Goal: Task Accomplishment & Management: Use online tool/utility

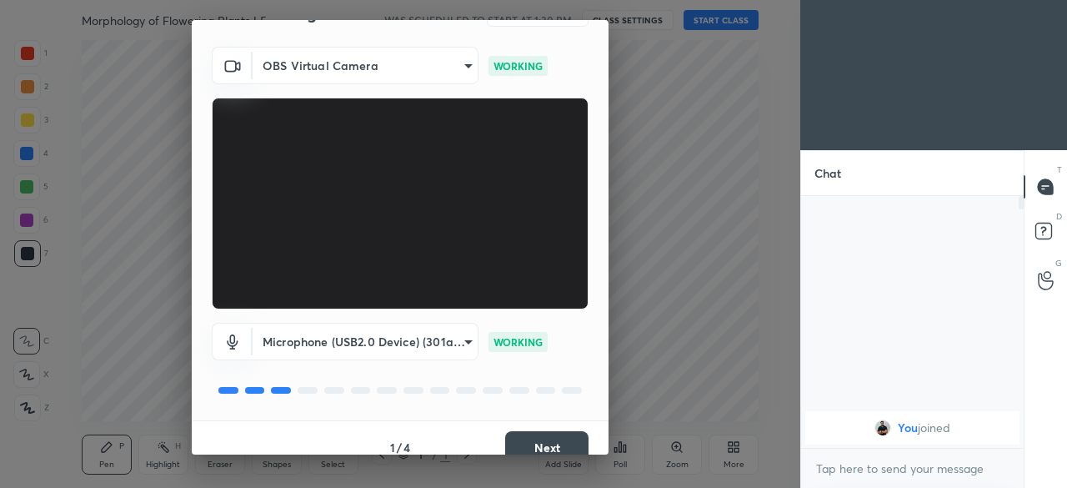
scroll to position [59, 0]
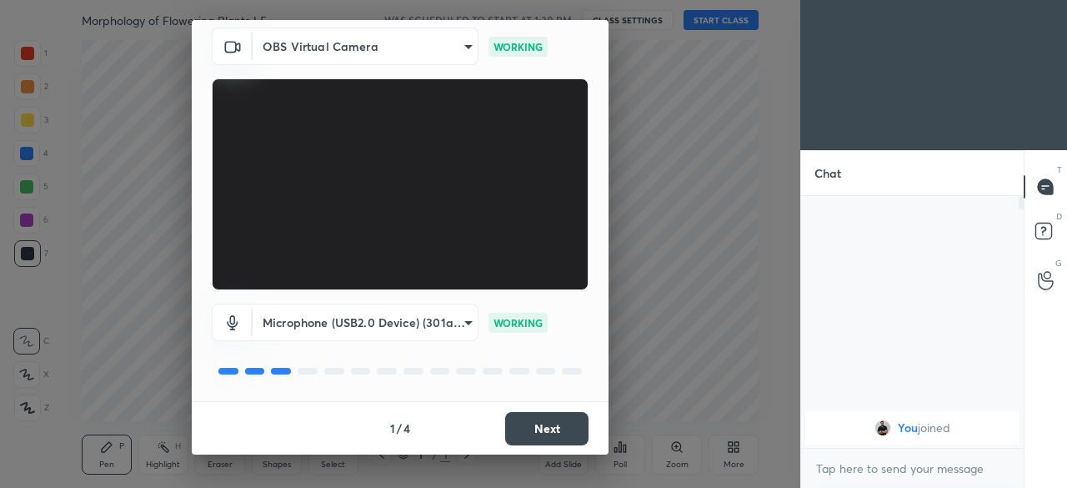
click at [528, 429] on button "Next" at bounding box center [546, 428] width 83 height 33
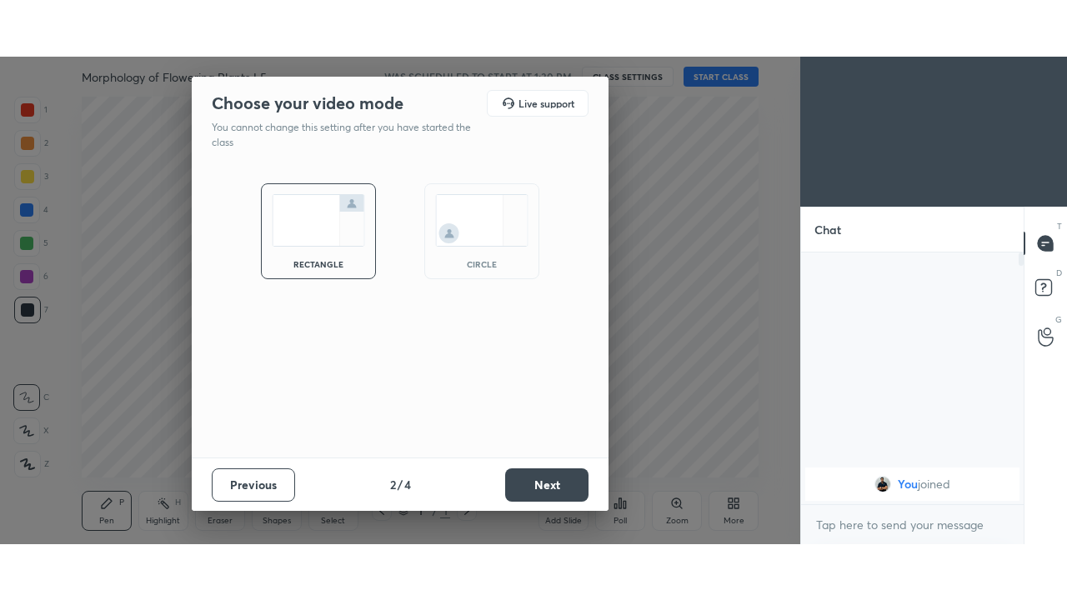
scroll to position [0, 0]
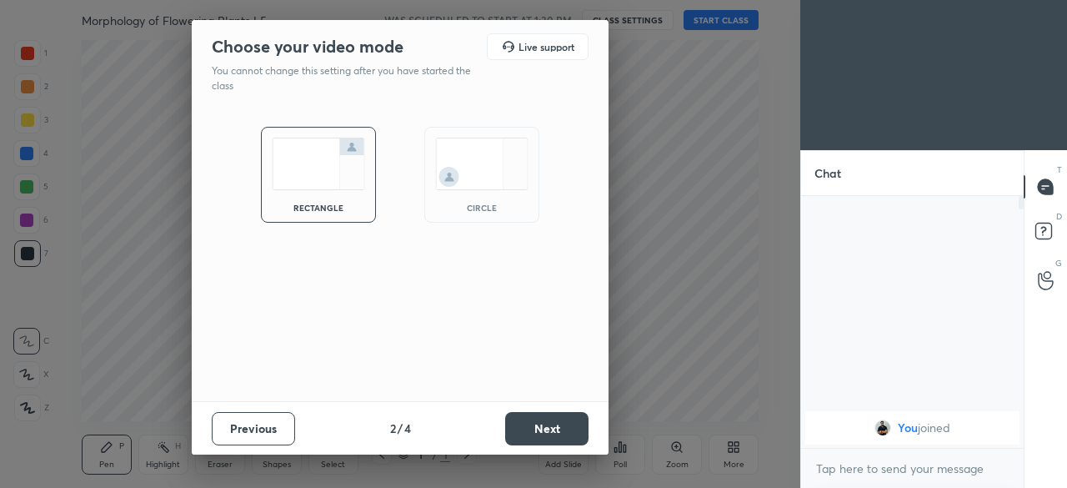
click at [528, 440] on button "Next" at bounding box center [546, 428] width 83 height 33
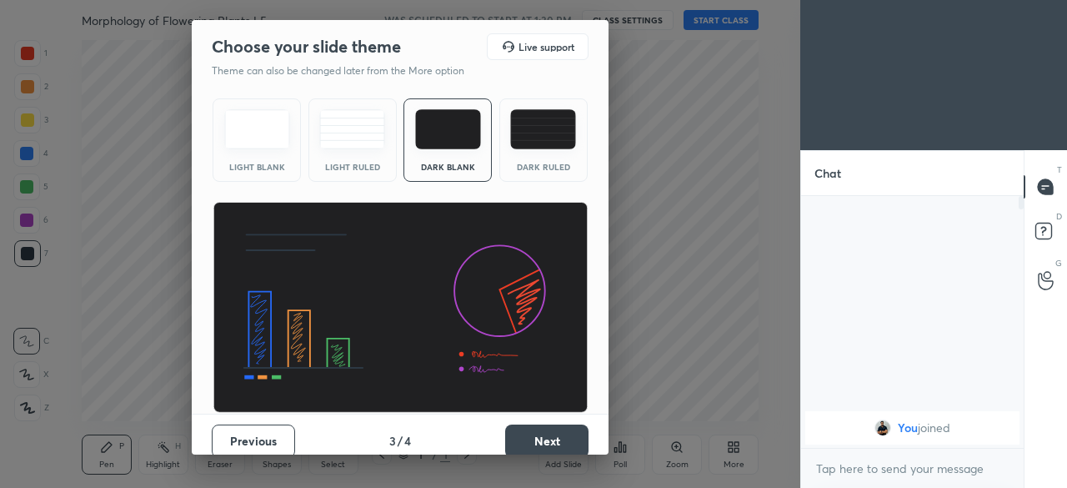
click at [538, 442] on button "Next" at bounding box center [546, 440] width 83 height 33
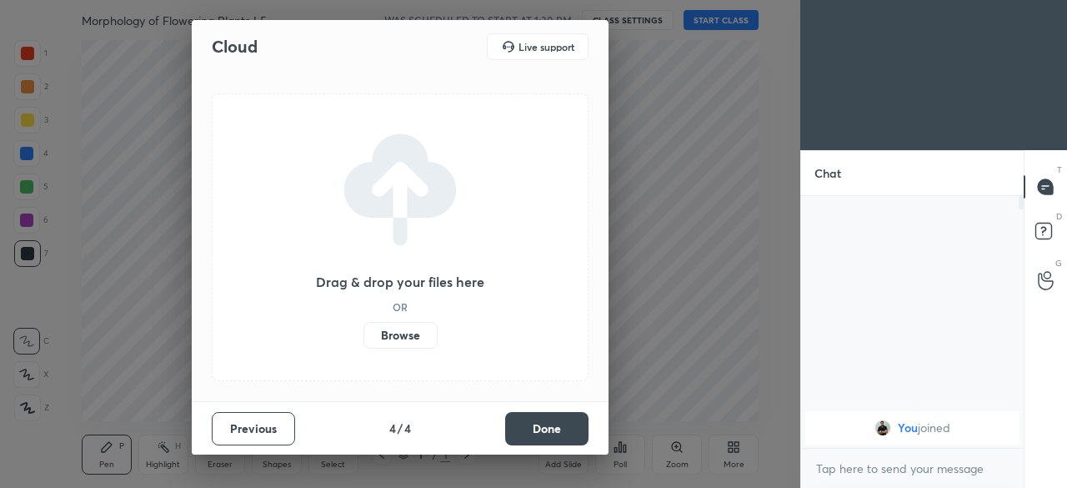
click at [414, 331] on label "Browse" at bounding box center [401, 335] width 74 height 27
click at [364, 331] on input "Browse" at bounding box center [364, 335] width 0 height 27
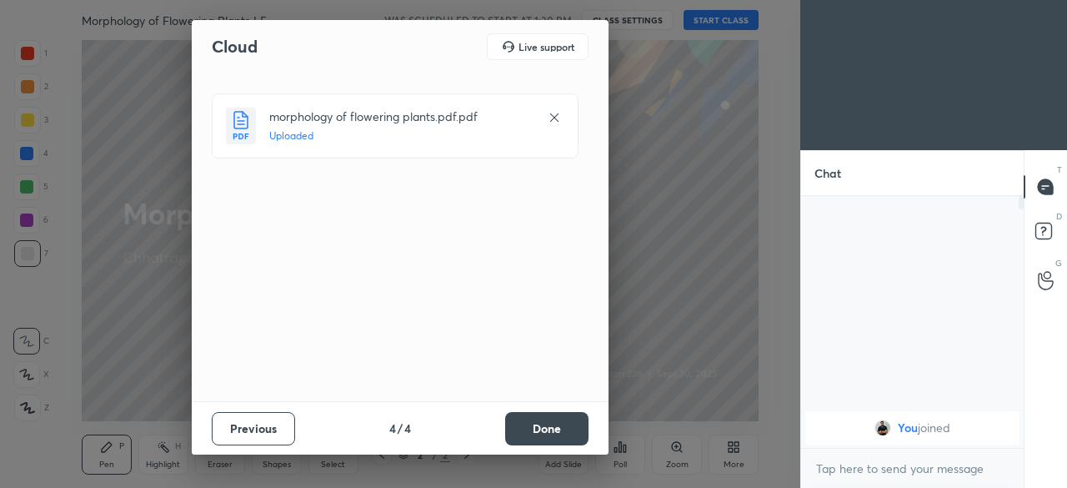
click at [552, 428] on button "Done" at bounding box center [546, 428] width 83 height 33
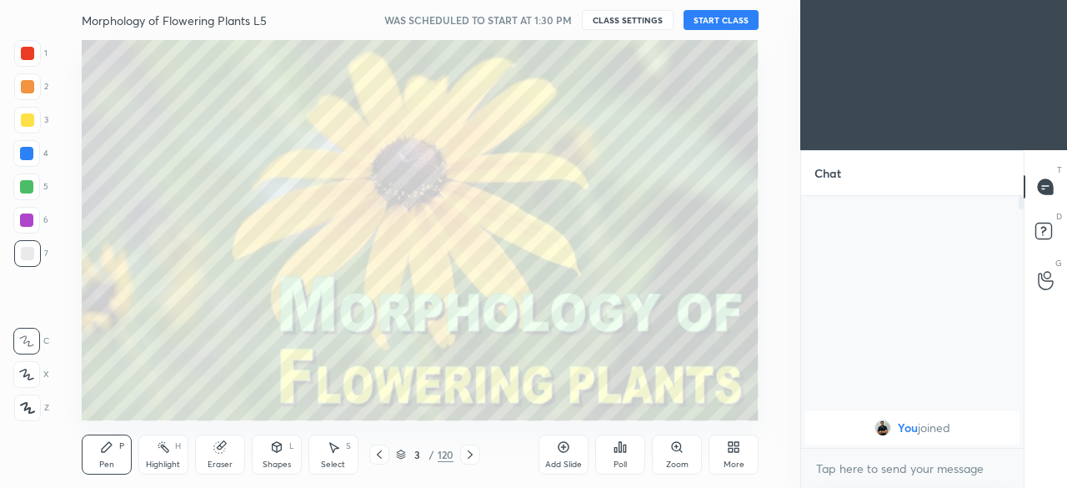
click at [730, 451] on icon at bounding box center [731, 450] width 4 height 4
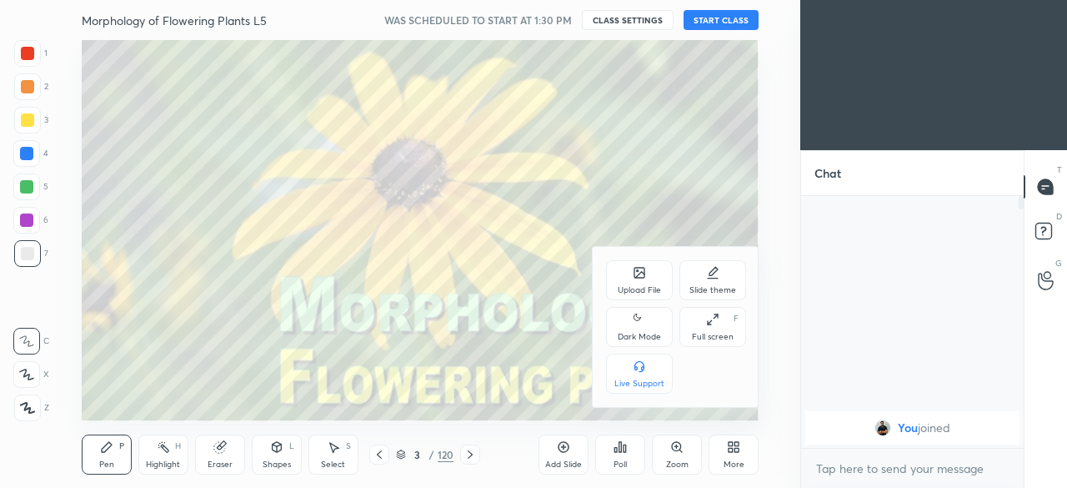
click at [717, 331] on div "Full screen F" at bounding box center [713, 327] width 67 height 40
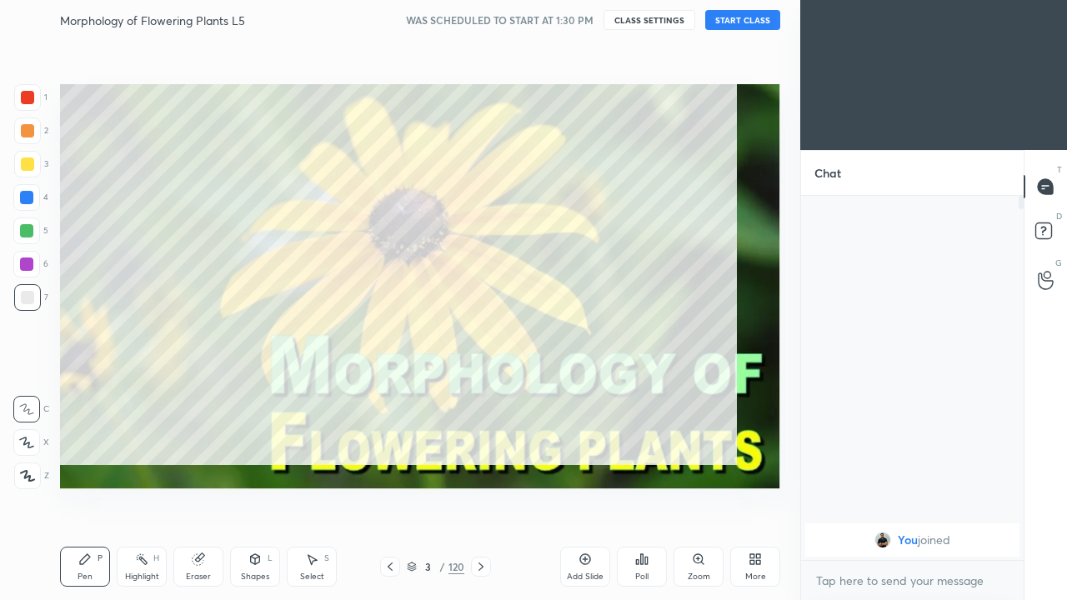
scroll to position [220, 218]
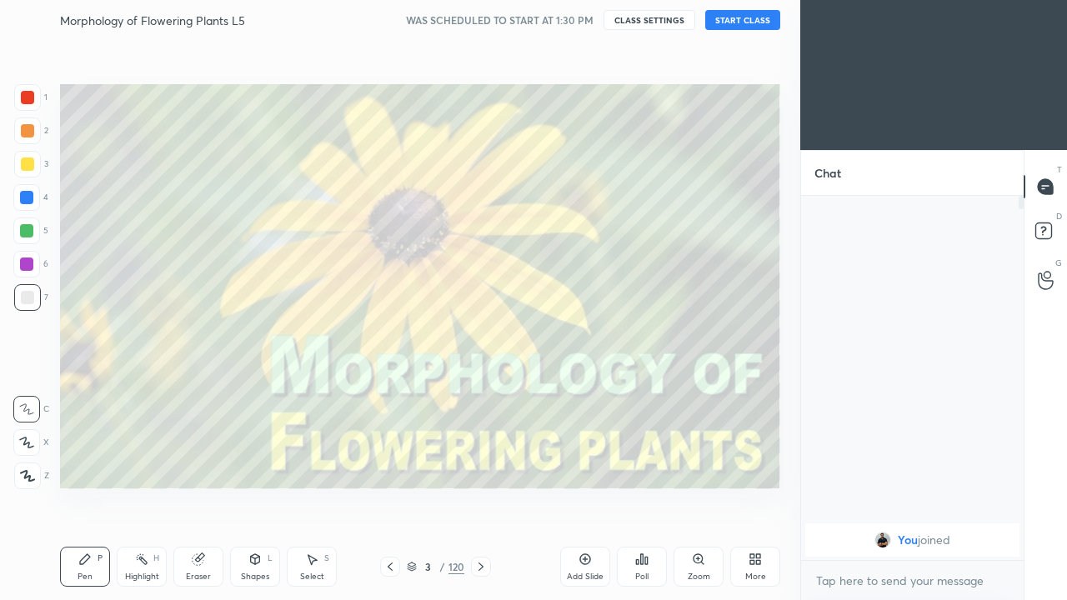
click at [756, 487] on div "More" at bounding box center [755, 567] width 50 height 40
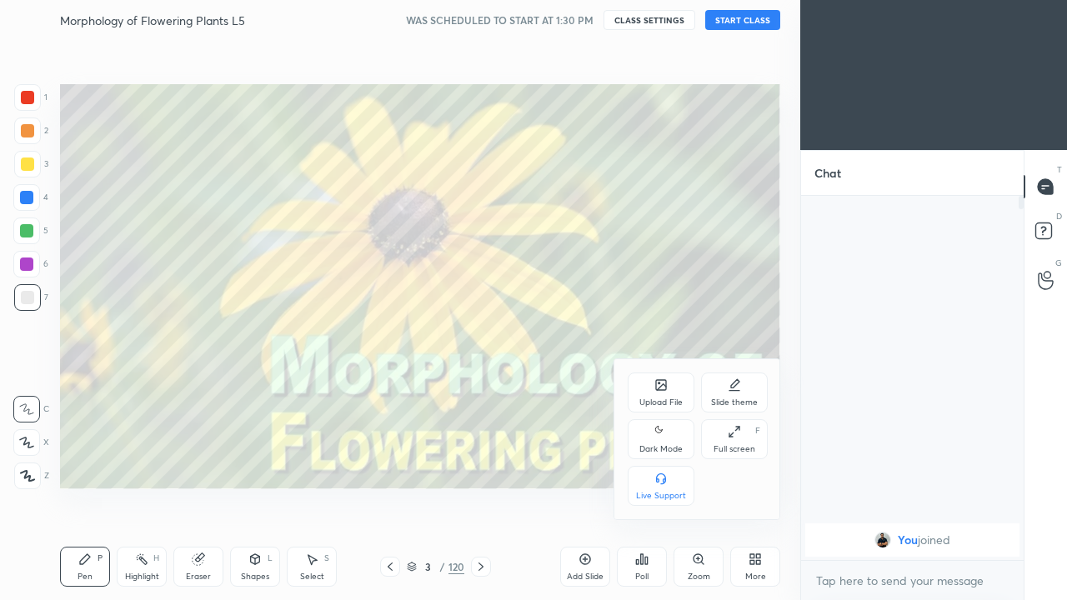
click at [665, 439] on icon at bounding box center [661, 432] width 13 height 20
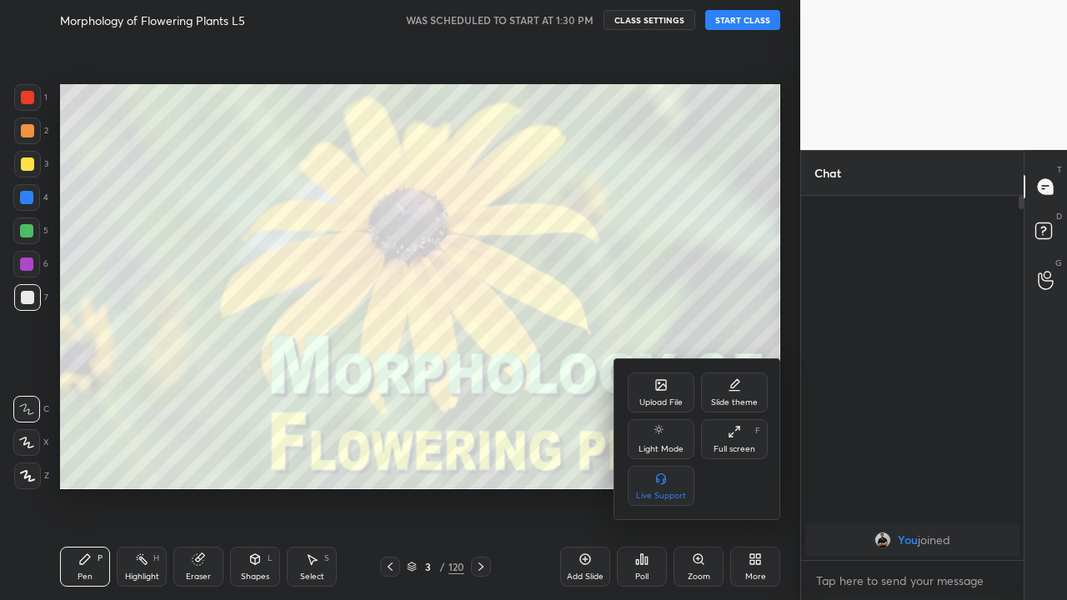
click at [575, 487] on div at bounding box center [533, 300] width 1067 height 600
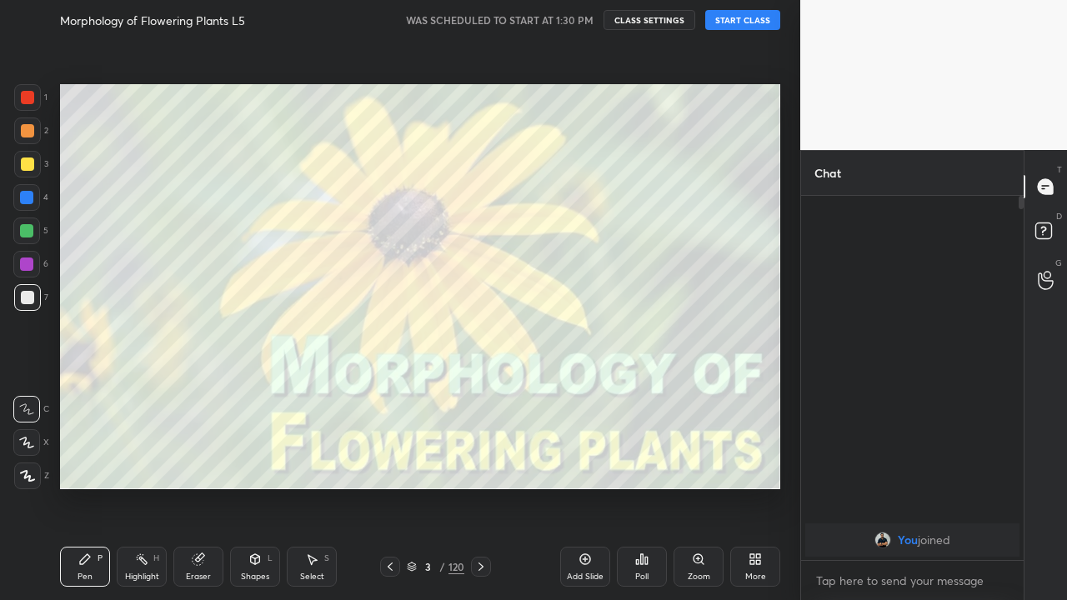
click at [409, 487] on icon at bounding box center [412, 567] width 10 height 10
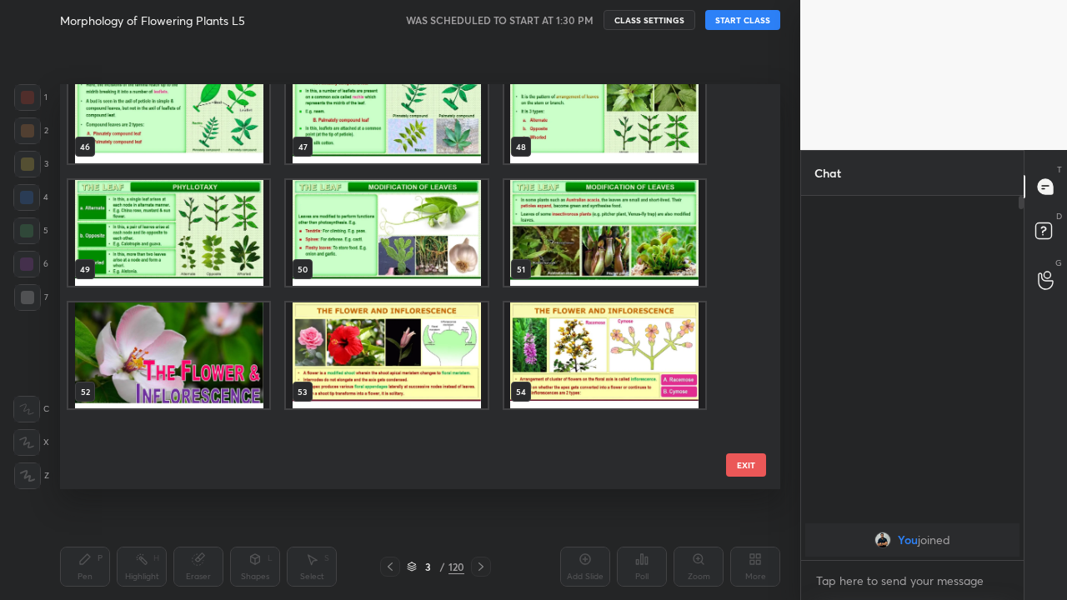
scroll to position [1700, 0]
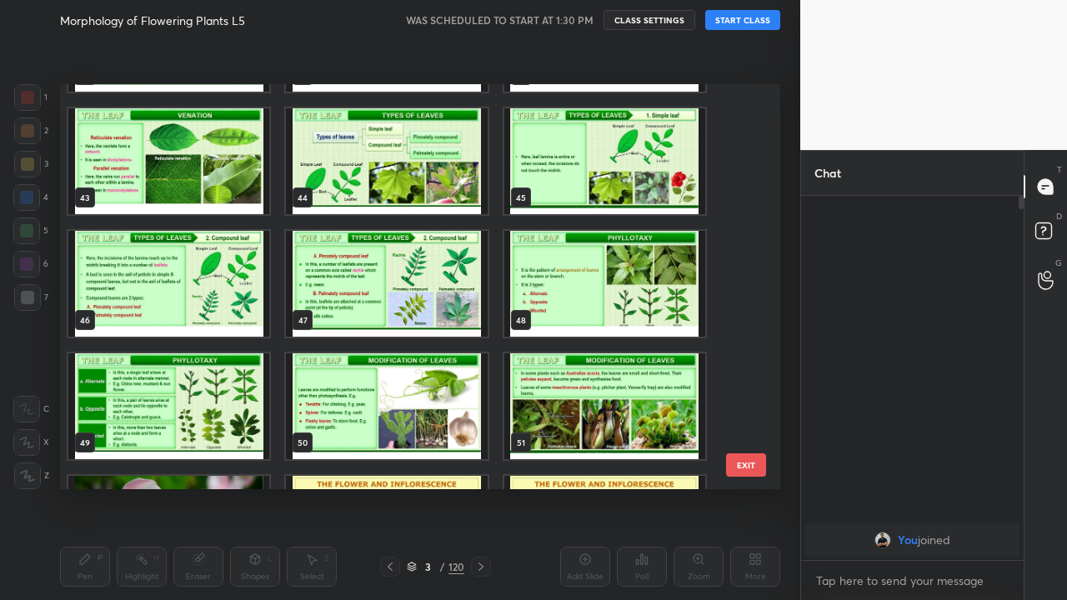
click at [417, 183] on img "grid" at bounding box center [386, 161] width 201 height 106
click at [414, 183] on img "grid" at bounding box center [386, 161] width 201 height 106
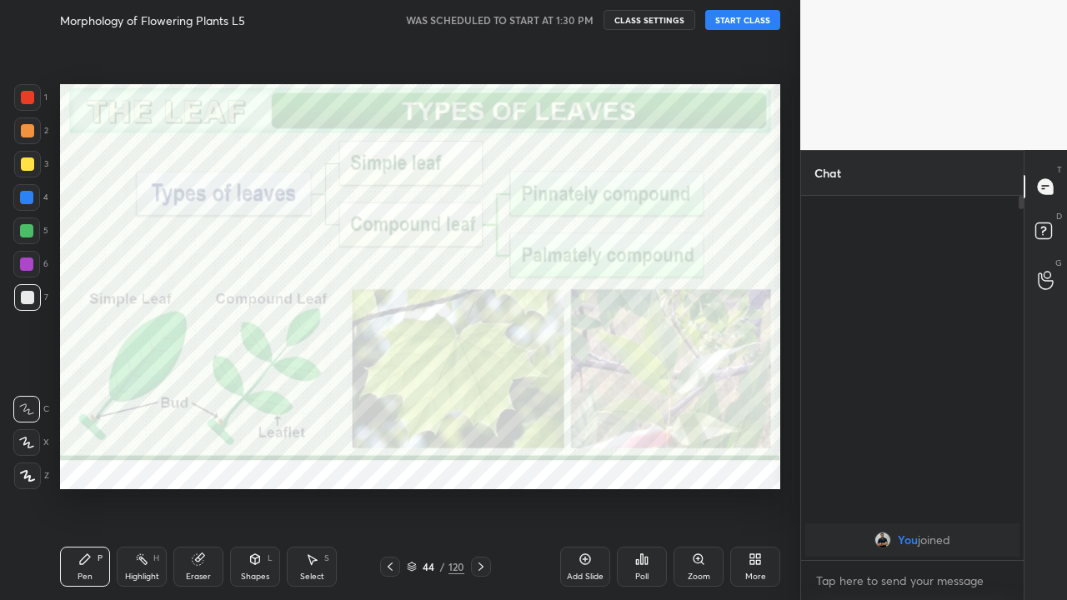
click at [27, 273] on div at bounding box center [26, 264] width 27 height 27
click at [30, 474] on icon at bounding box center [27, 476] width 15 height 12
click at [195, 487] on div "Eraser" at bounding box center [198, 577] width 25 height 8
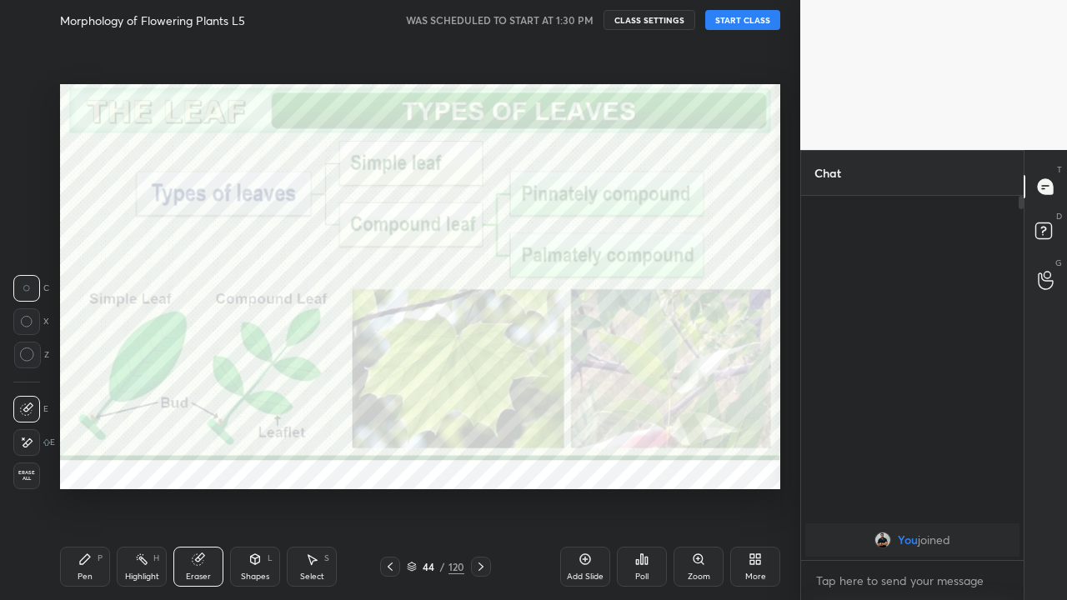
click at [29, 479] on span "Erase all" at bounding box center [26, 476] width 25 height 12
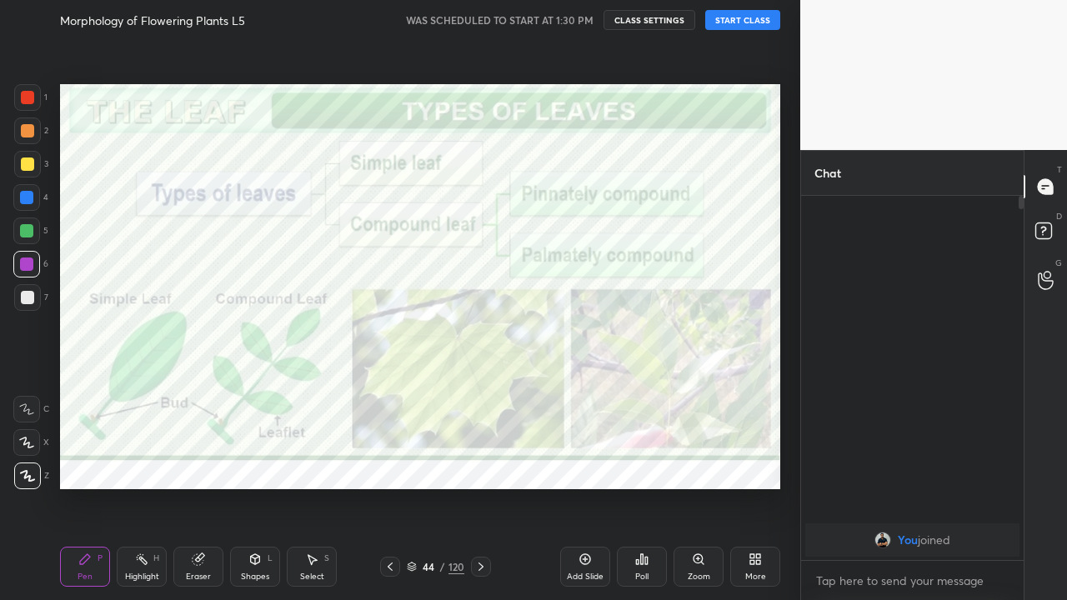
click at [94, 487] on div "Pen P" at bounding box center [85, 567] width 50 height 40
click at [725, 24] on button "START CLASS" at bounding box center [742, 20] width 75 height 20
click at [480, 487] on icon at bounding box center [480, 566] width 13 height 13
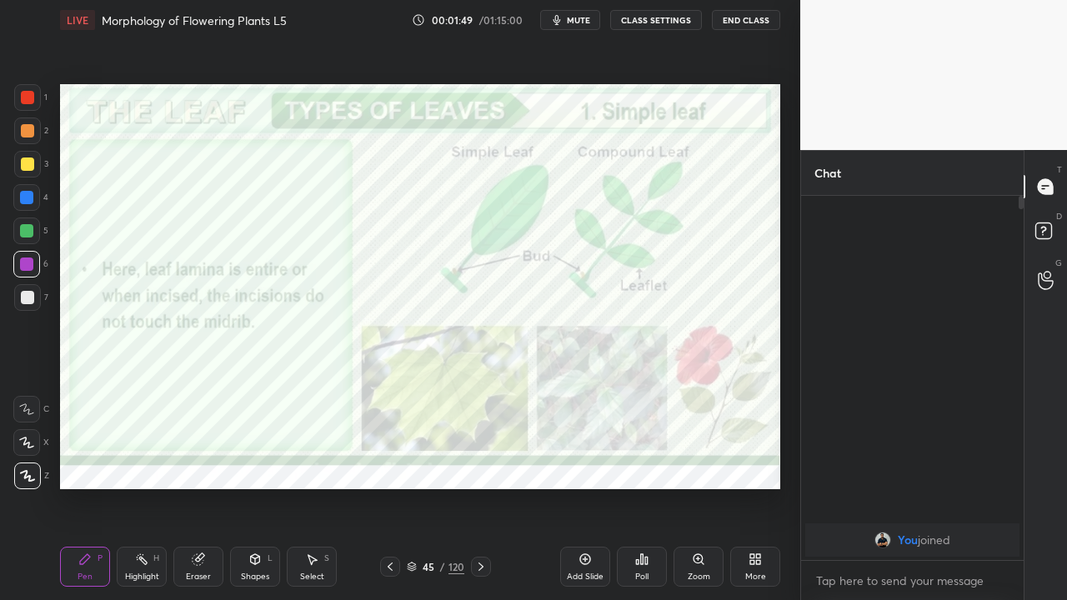
click at [480, 487] on icon at bounding box center [480, 566] width 13 height 13
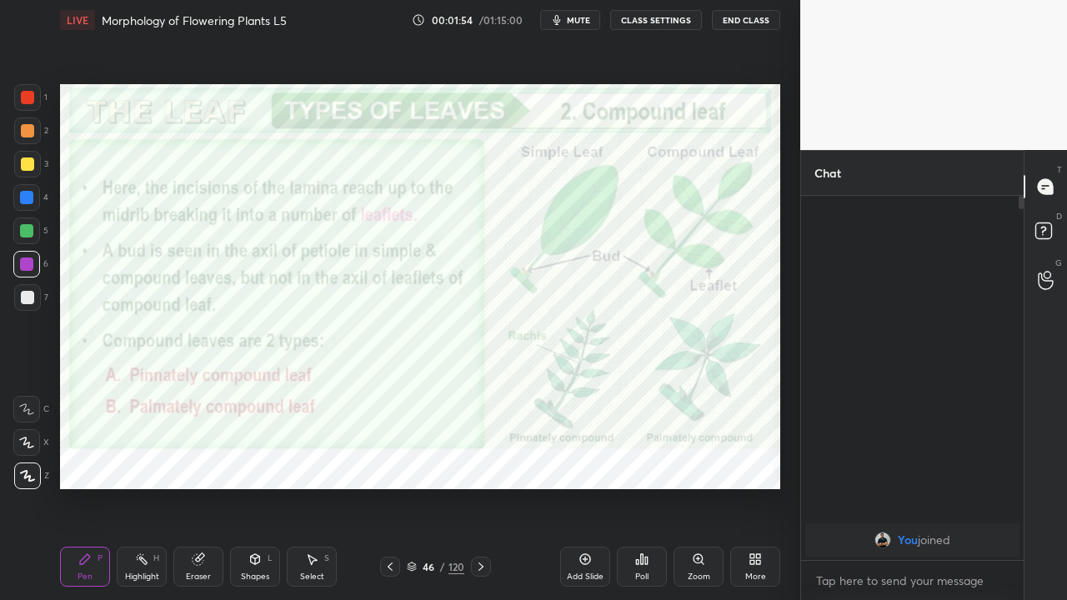
click at [480, 487] on icon at bounding box center [480, 566] width 13 height 13
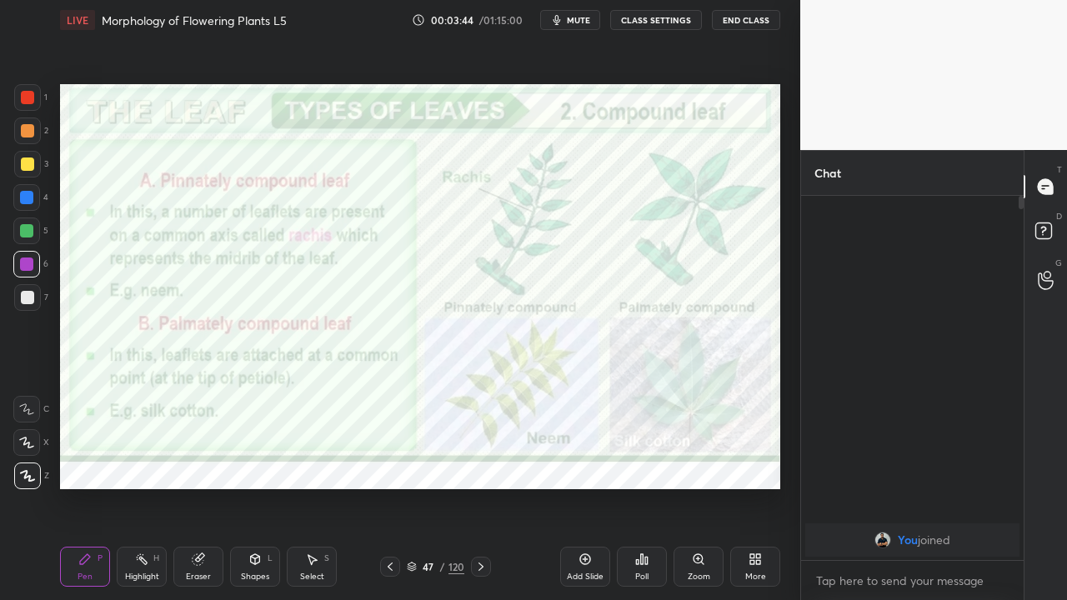
click at [388, 487] on icon at bounding box center [390, 566] width 13 height 13
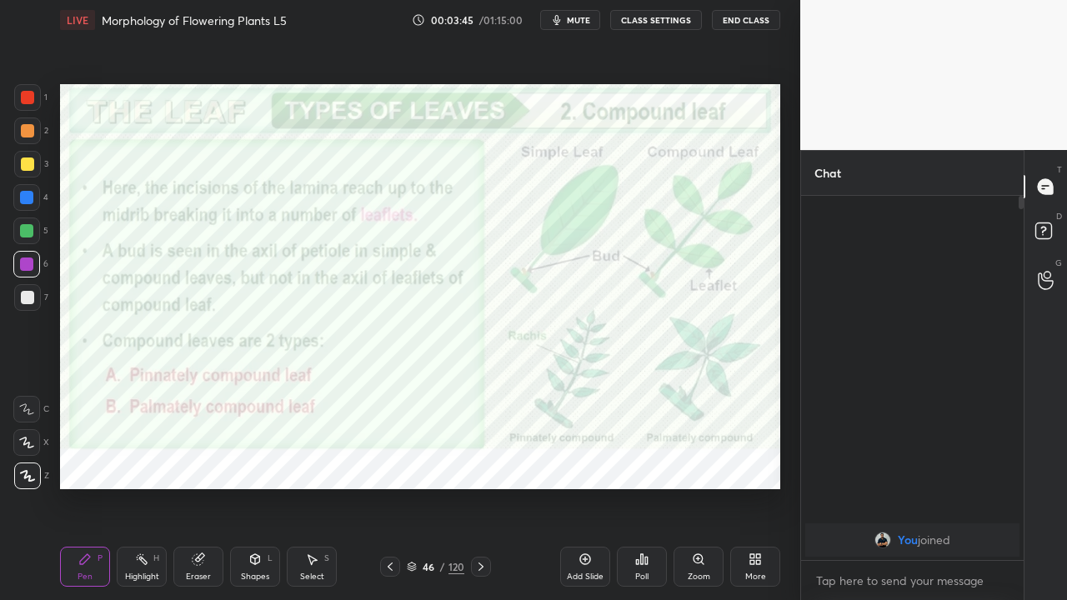
click at [387, 487] on icon at bounding box center [390, 566] width 13 height 13
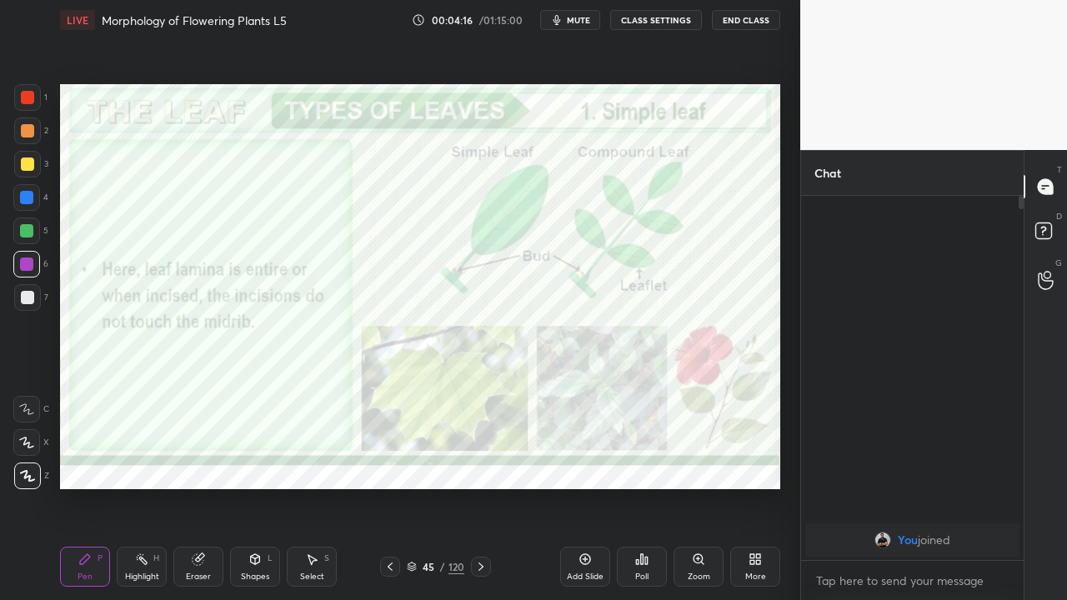
click at [194, 487] on div "Eraser" at bounding box center [198, 567] width 50 height 40
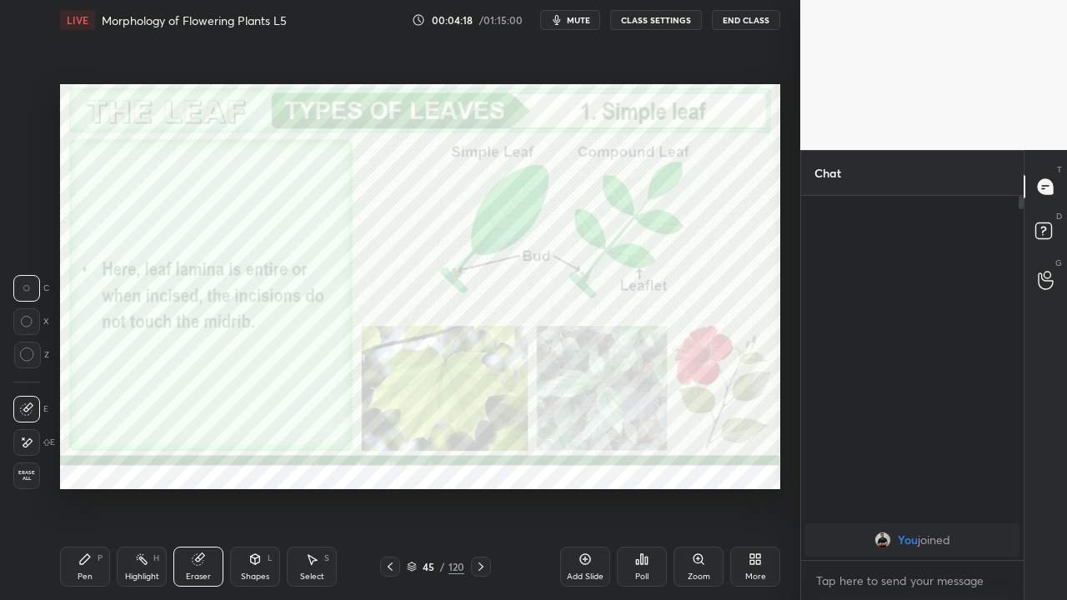
click at [27, 473] on span "Erase all" at bounding box center [26, 476] width 25 height 12
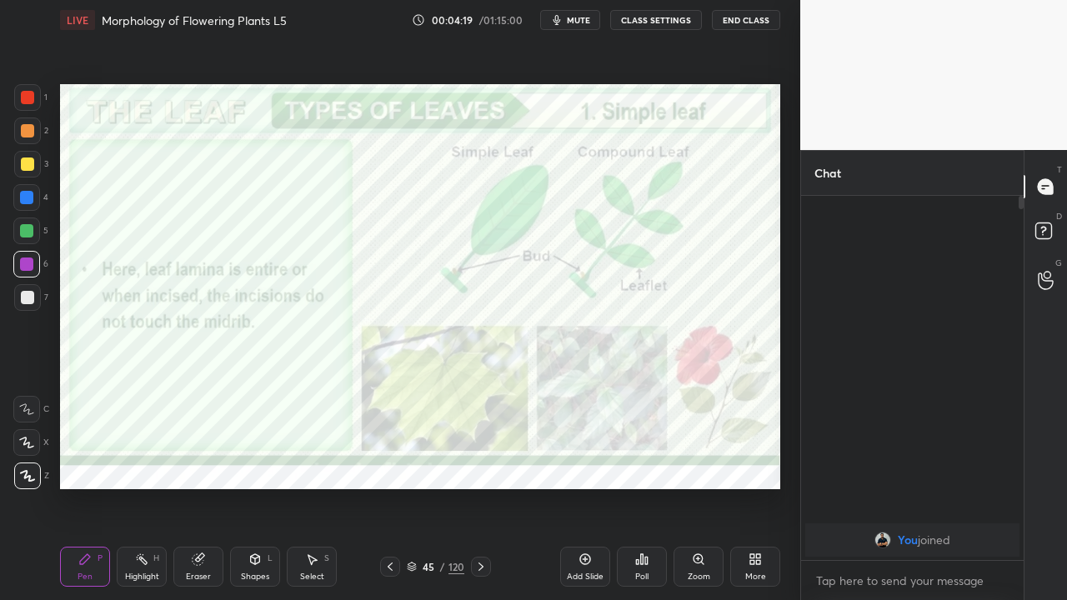
click at [480, 487] on icon at bounding box center [480, 566] width 13 height 13
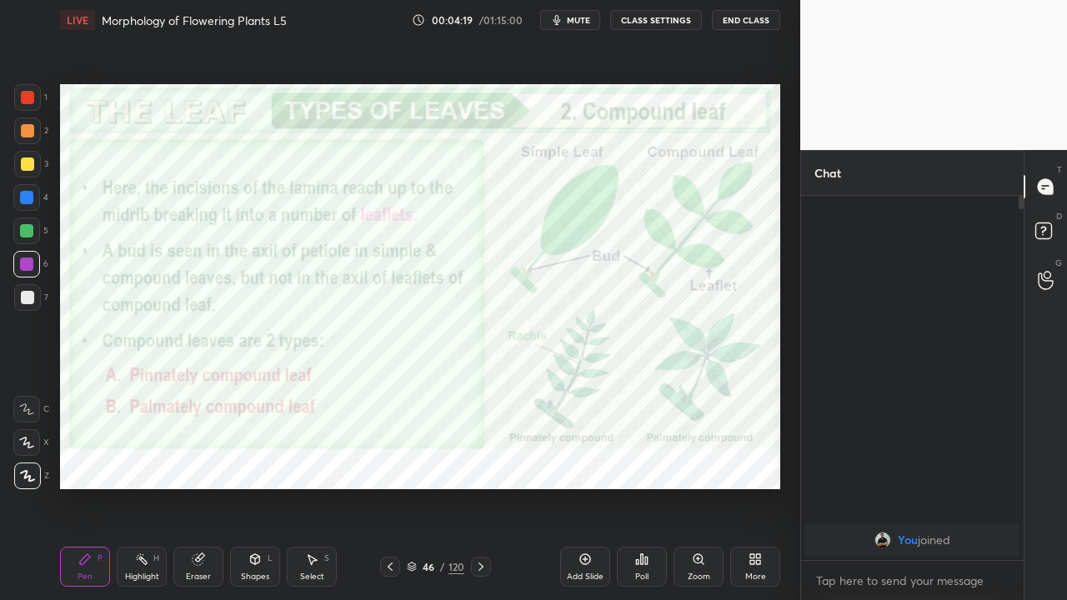
click at [482, 487] on icon at bounding box center [480, 566] width 13 height 13
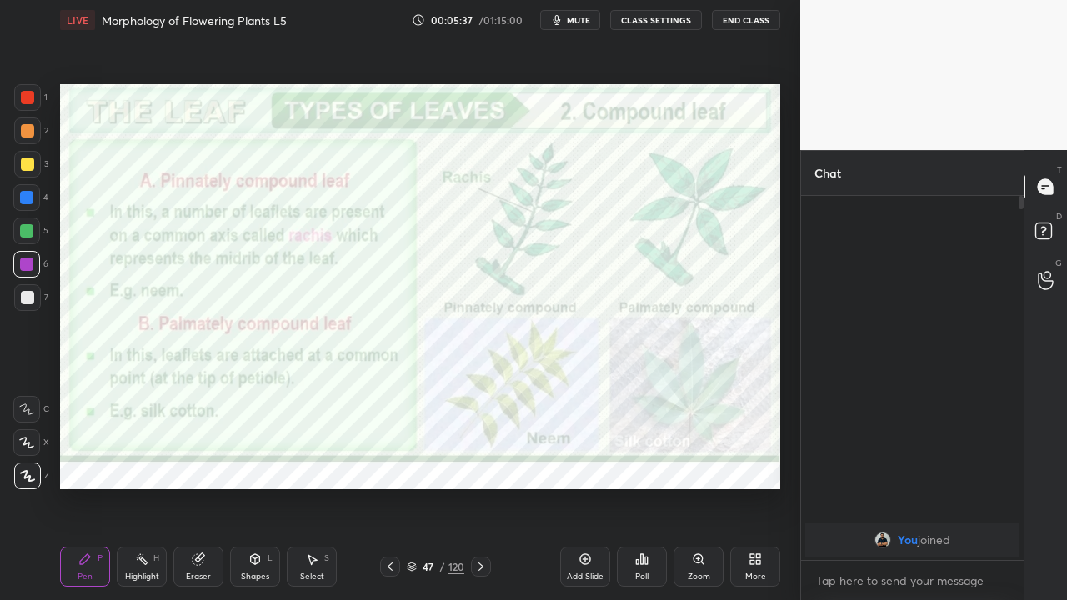
click at [489, 487] on div at bounding box center [481, 567] width 20 height 20
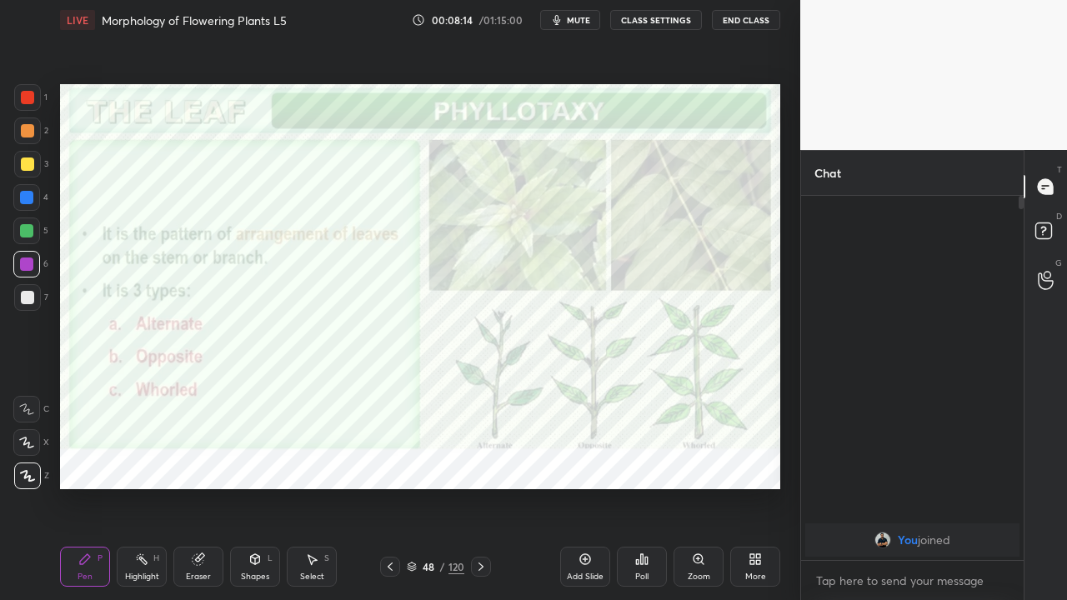
click at [480, 487] on icon at bounding box center [480, 566] width 13 height 13
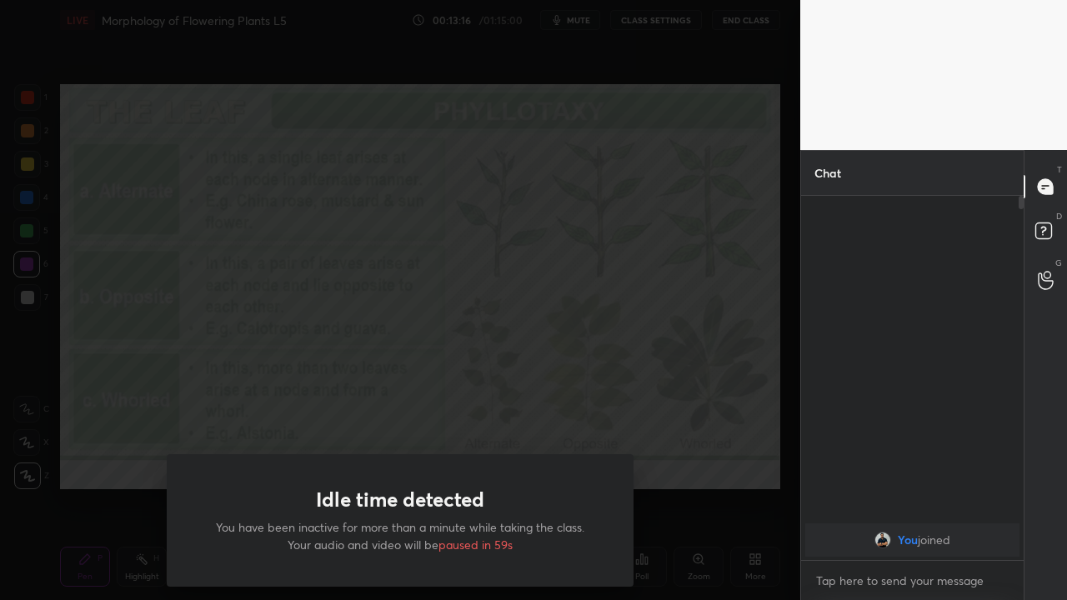
click at [111, 429] on div "Idle time detected You have been inactive for more than a minute while taking t…" at bounding box center [400, 300] width 801 height 600
click at [143, 429] on div "Idle time detected You have been inactive for more than a minute while taking t…" at bounding box center [400, 300] width 801 height 600
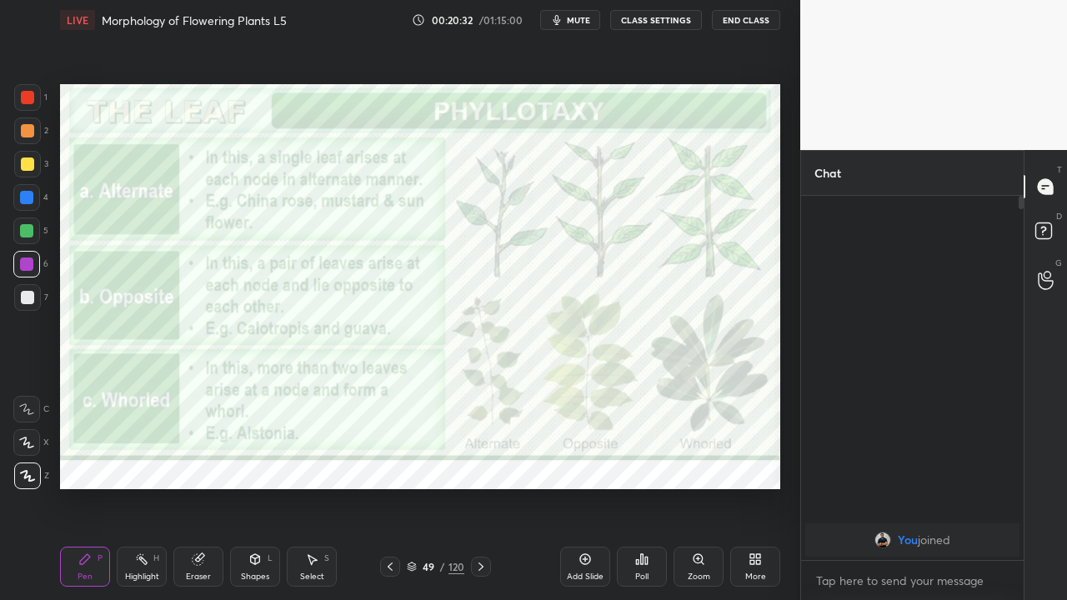
click at [481, 487] on icon at bounding box center [481, 567] width 5 height 8
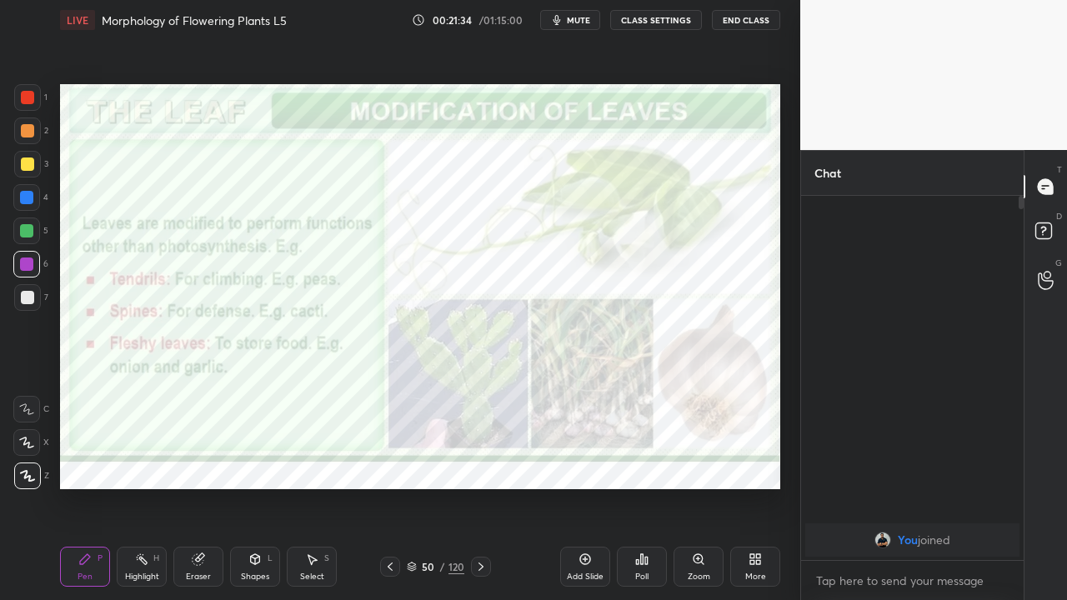
click at [389, 487] on icon at bounding box center [390, 566] width 13 height 13
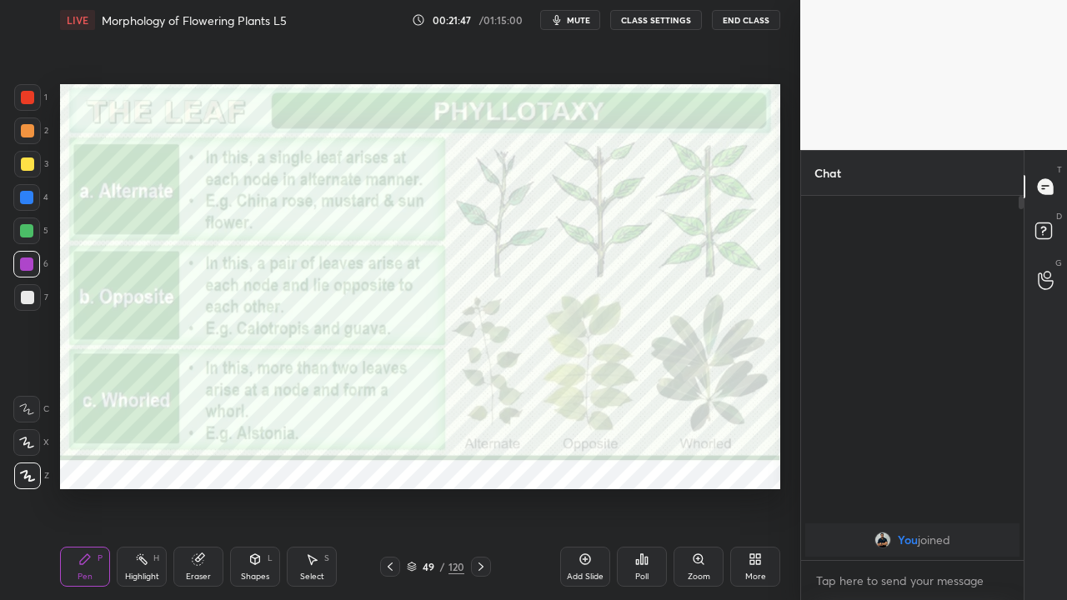
click at [480, 487] on icon at bounding box center [480, 566] width 13 height 13
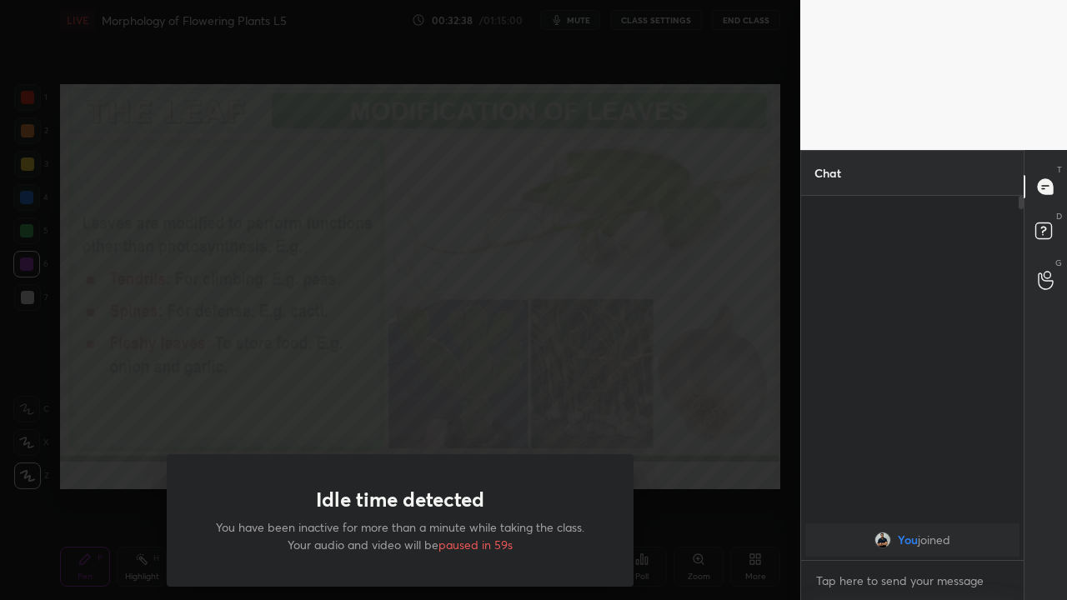
click at [19, 215] on div "Idle time detected You have been inactive for more than a minute while taking t…" at bounding box center [400, 300] width 801 height 600
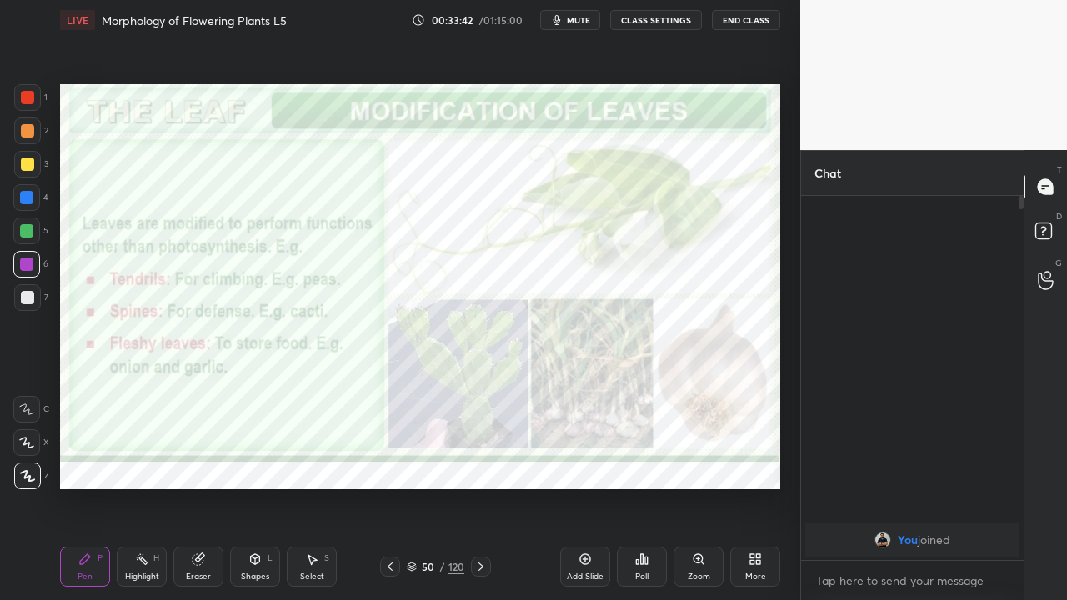
click at [480, 487] on icon at bounding box center [480, 566] width 13 height 13
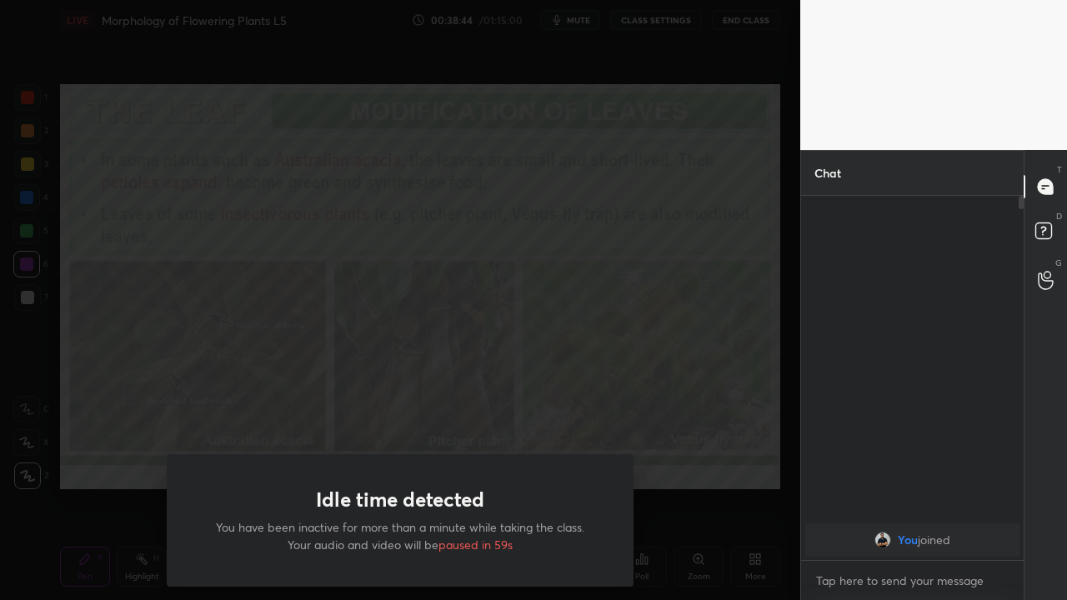
click at [58, 284] on div "Idle time detected You have been inactive for more than a minute while taking t…" at bounding box center [400, 300] width 801 height 600
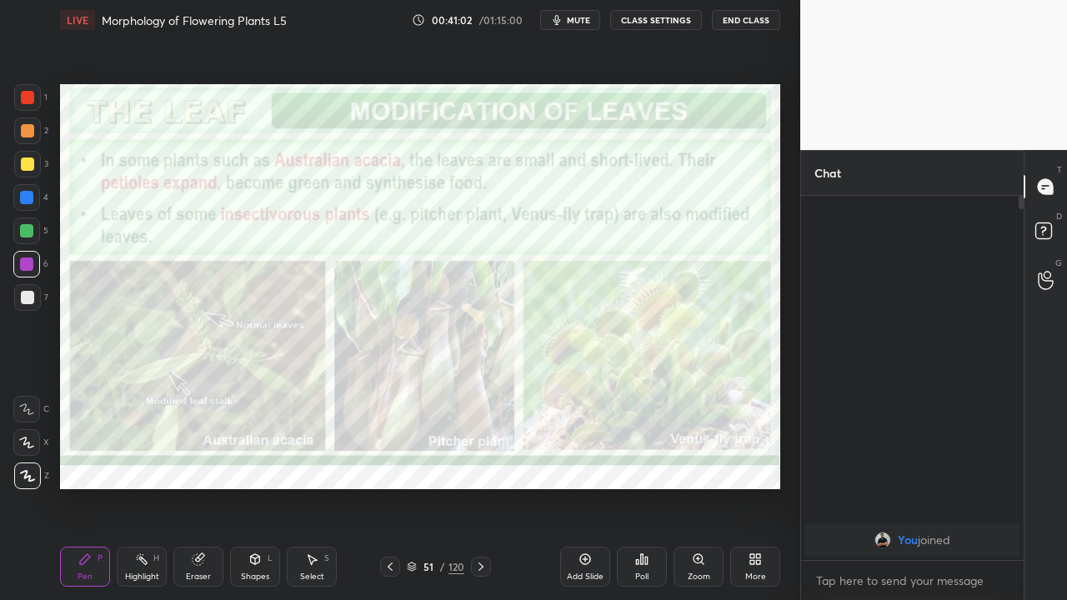
click at [480, 487] on icon at bounding box center [480, 566] width 13 height 13
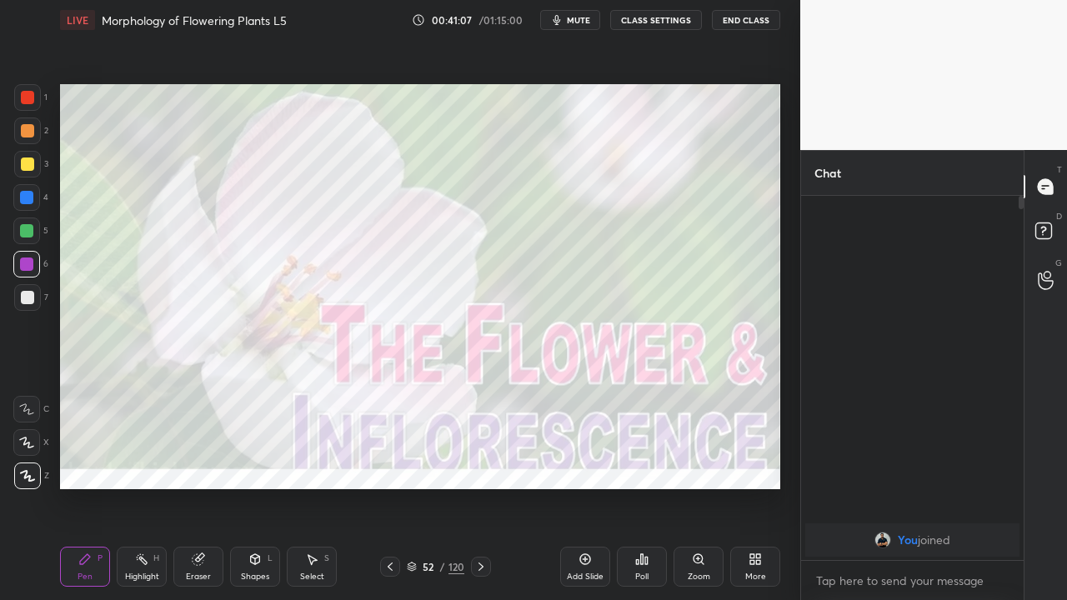
click at [480, 487] on icon at bounding box center [480, 566] width 13 height 13
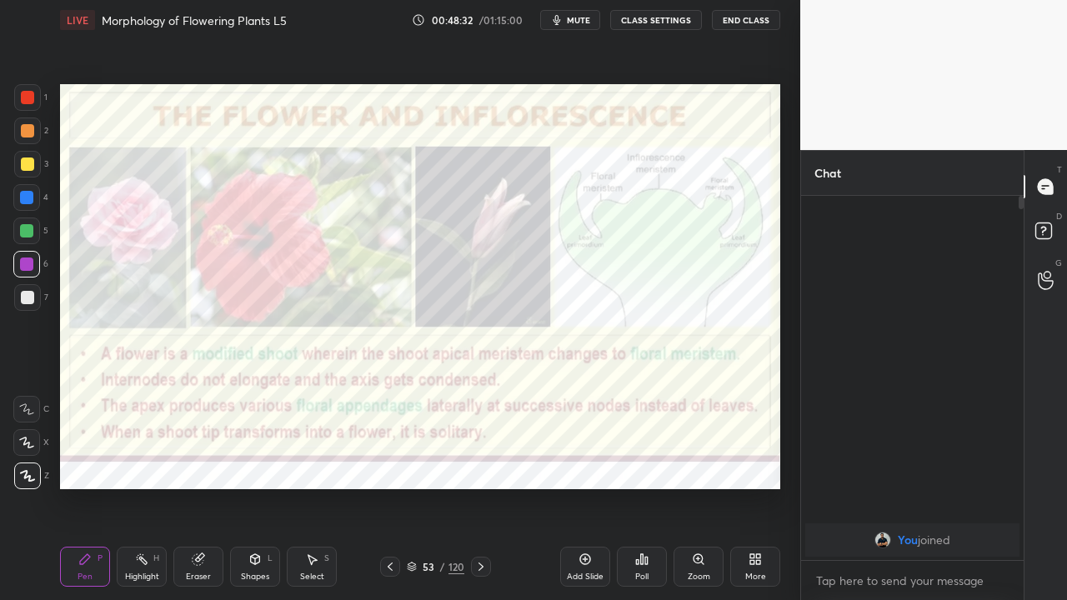
click at [480, 487] on icon at bounding box center [480, 566] width 13 height 13
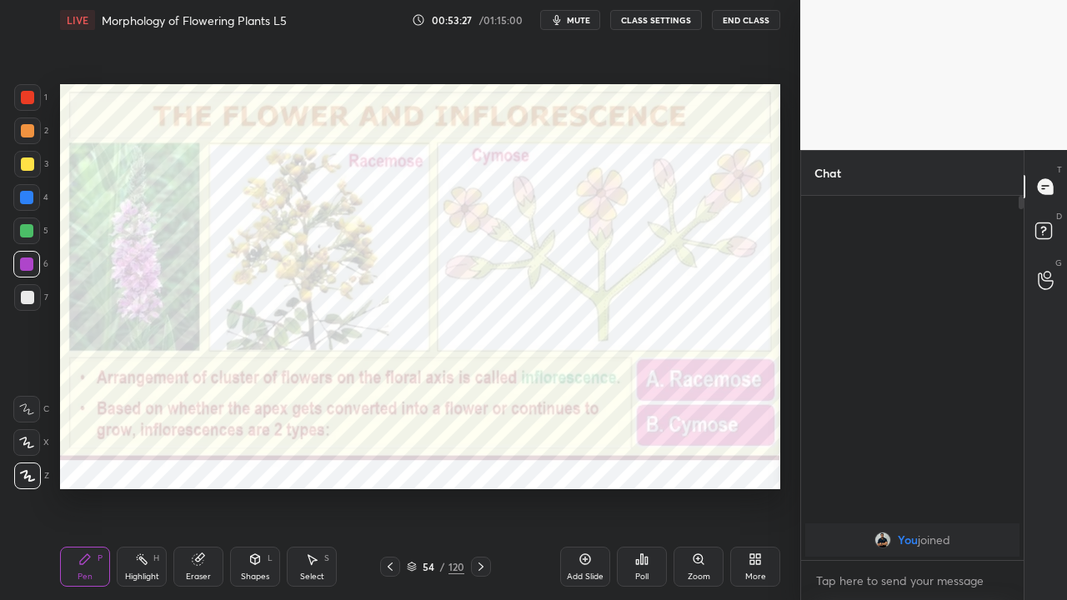
click at [481, 487] on icon at bounding box center [481, 567] width 5 height 8
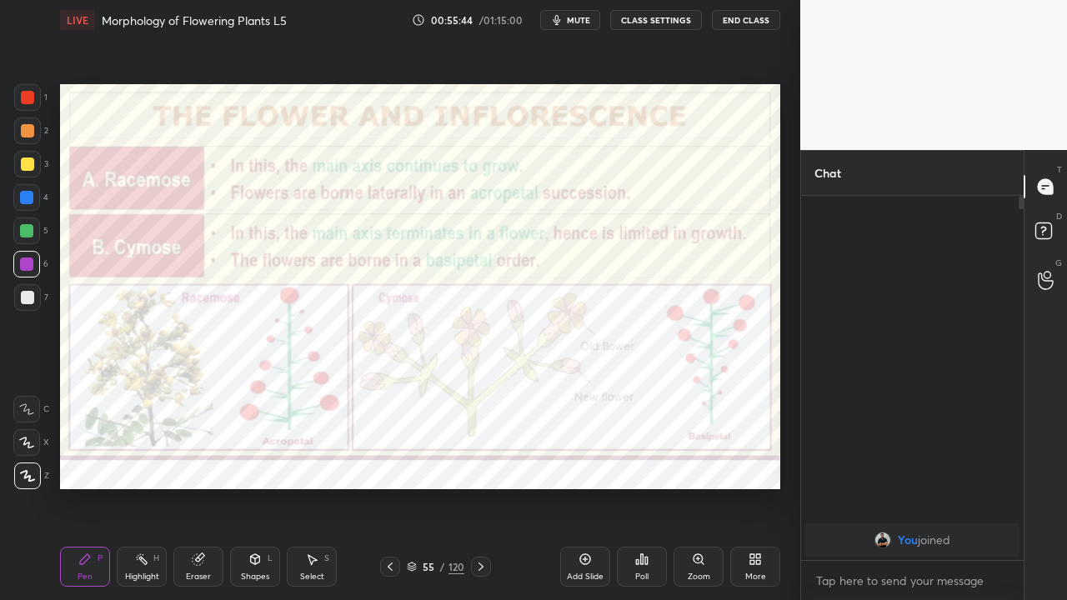
click at [483, 487] on icon at bounding box center [480, 566] width 13 height 13
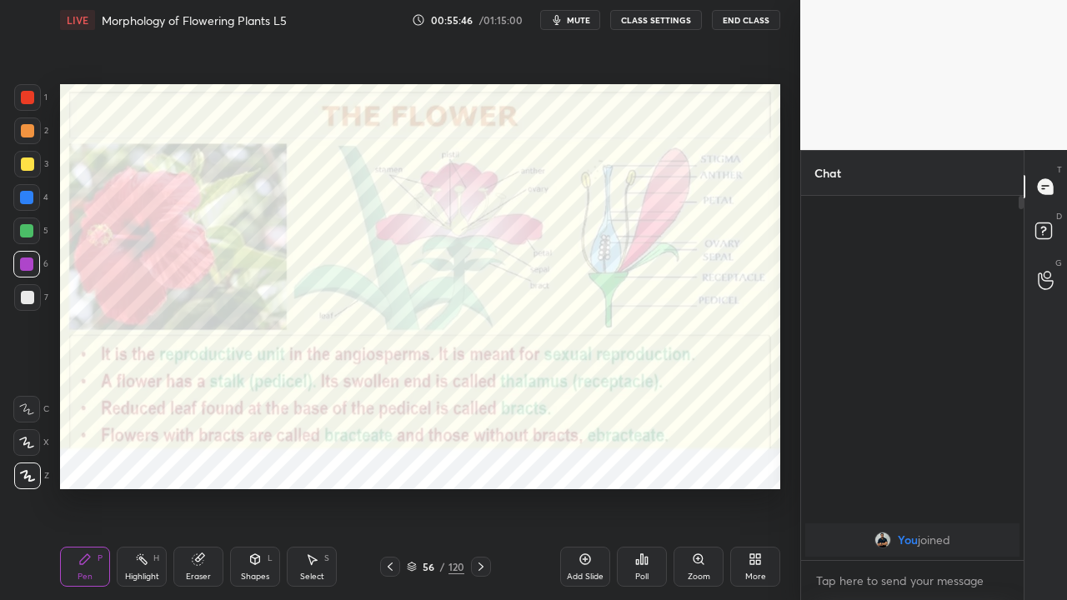
click at [389, 487] on icon at bounding box center [390, 567] width 5 height 8
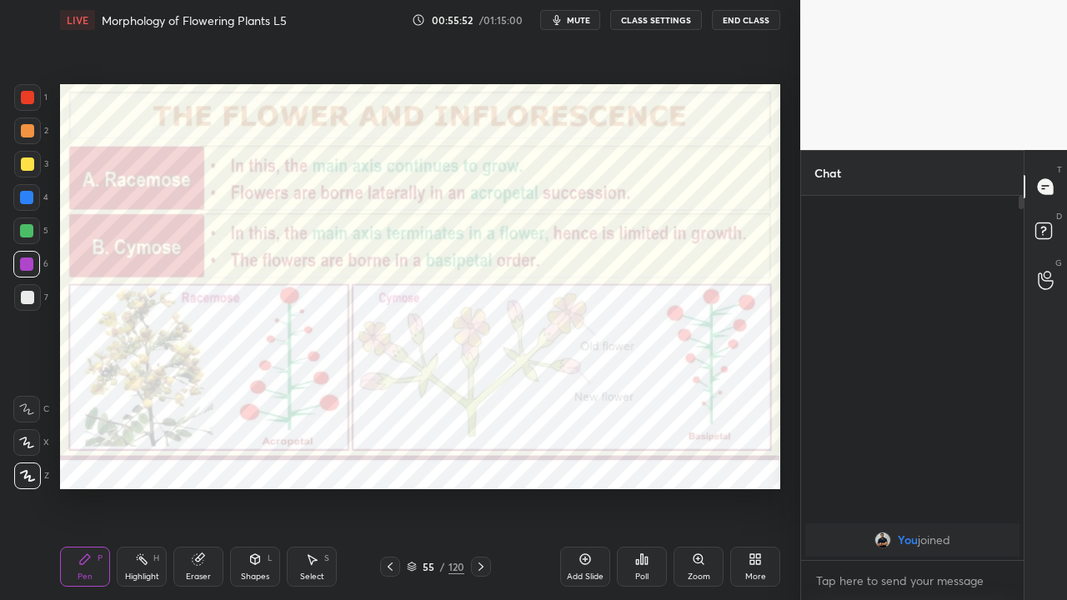
click at [740, 26] on button "End Class" at bounding box center [746, 20] width 68 height 20
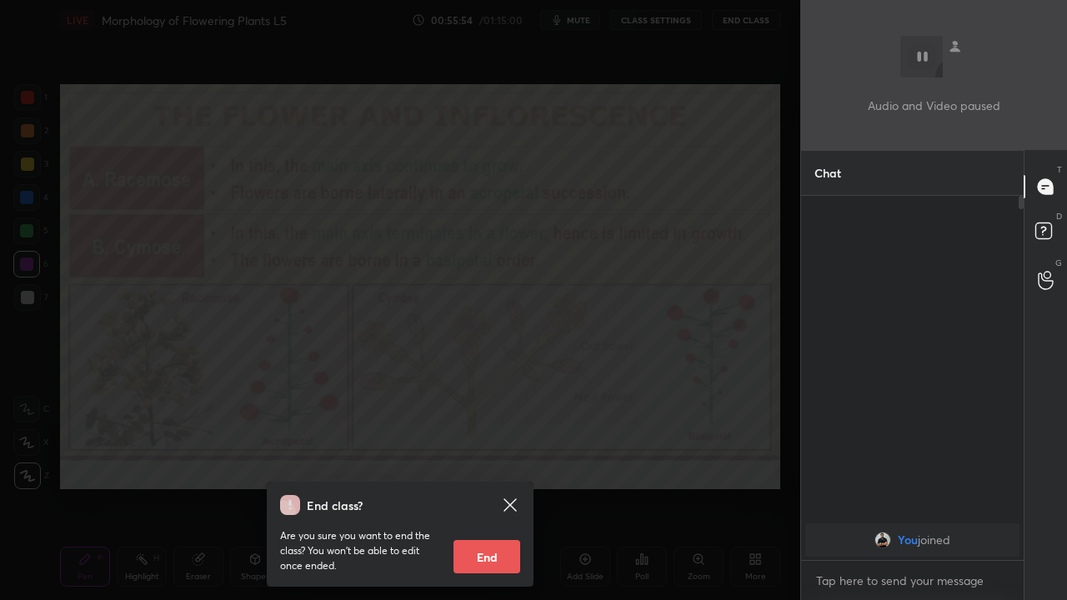
click at [479, 487] on button "End" at bounding box center [487, 556] width 67 height 33
type textarea "x"
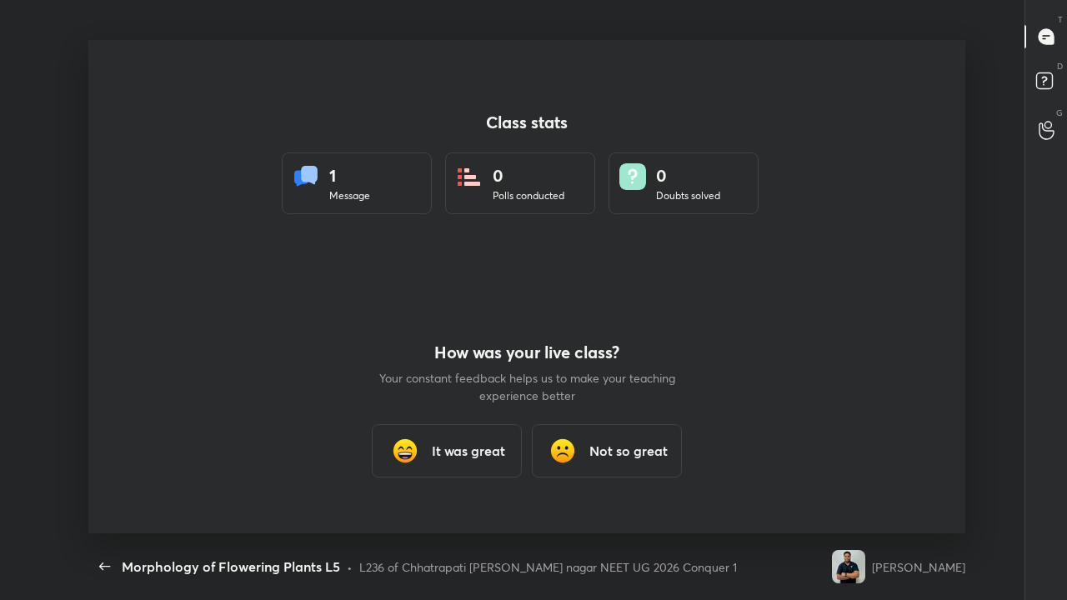
scroll to position [0, 0]
click at [613, 464] on div "Not so great" at bounding box center [607, 450] width 150 height 53
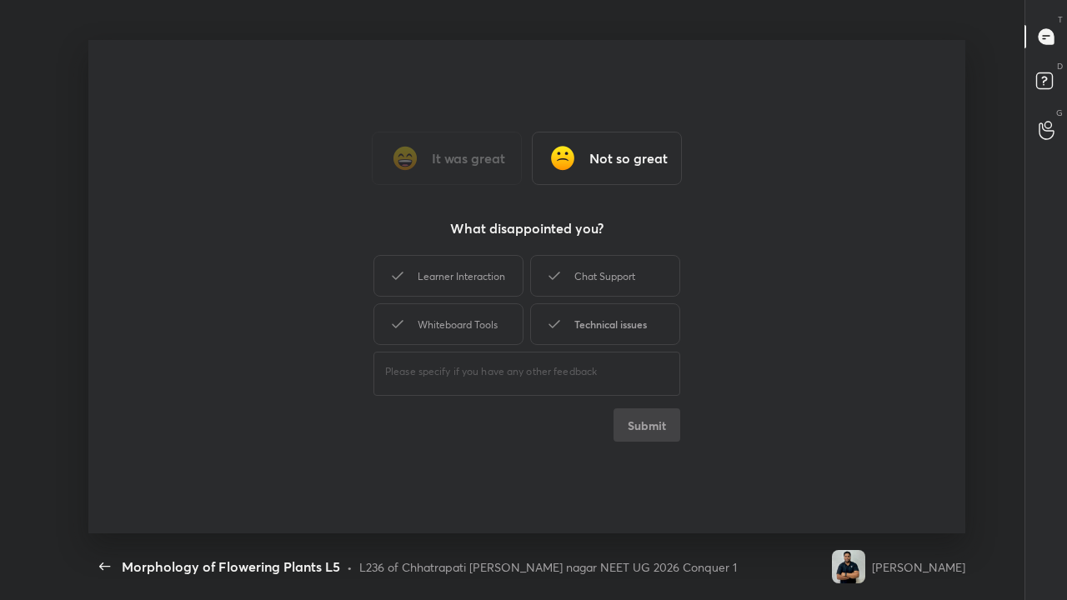
click at [625, 329] on div "Technical issues" at bounding box center [605, 325] width 150 height 42
click at [637, 419] on button "Submit" at bounding box center [647, 425] width 67 height 33
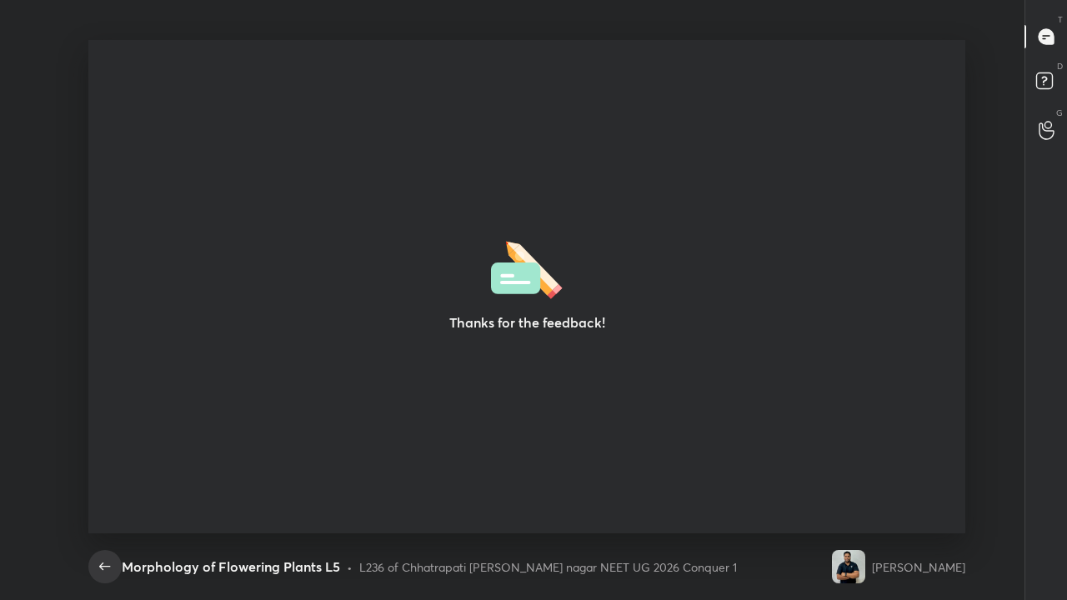
click at [98, 487] on icon "button" at bounding box center [105, 567] width 20 height 20
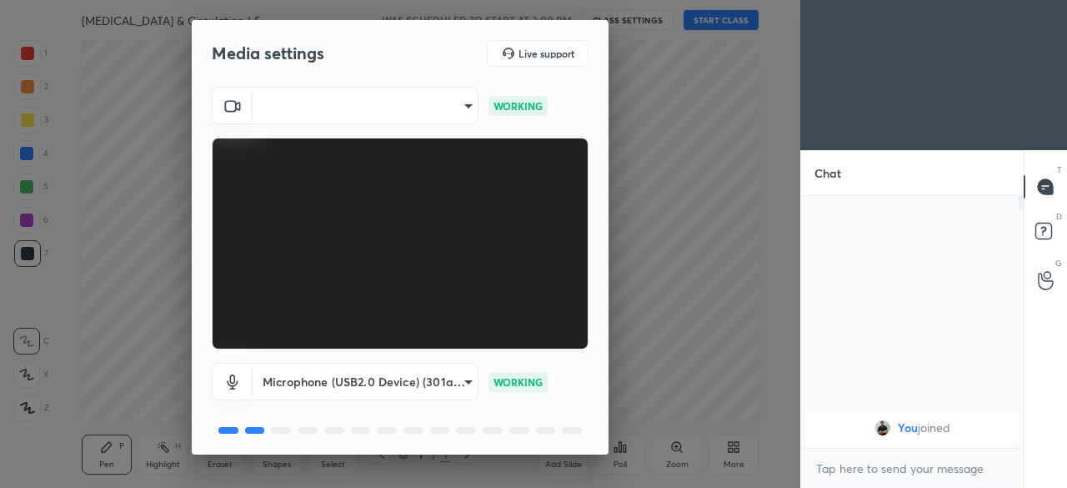
scroll to position [59, 0]
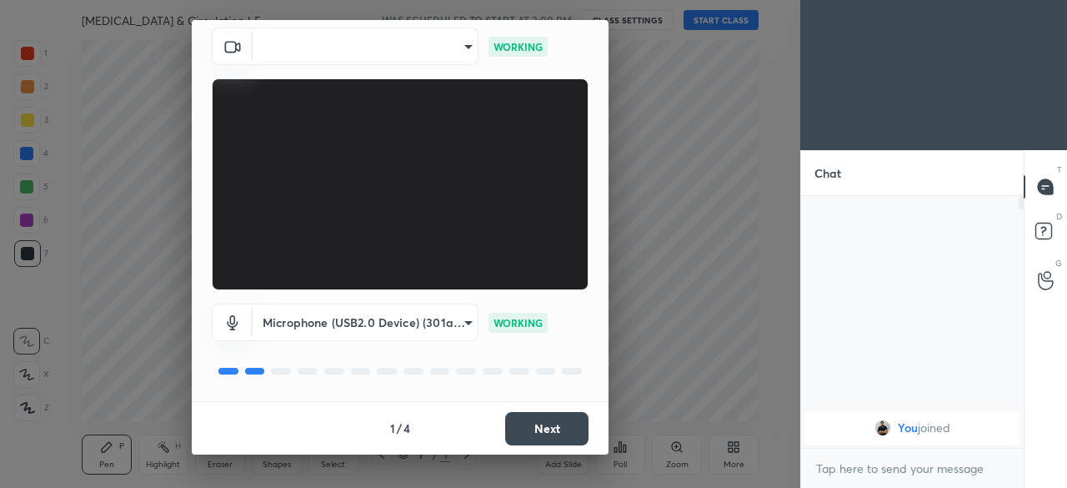
click at [546, 432] on div "1 / 4 Next" at bounding box center [400, 427] width 417 height 53
click at [463, 50] on body "1 2 3 4 5 6 7 C X Z C X Z E E Erase all H H Body Fluids & Circulation L5 WAS SC…" at bounding box center [533, 244] width 1067 height 488
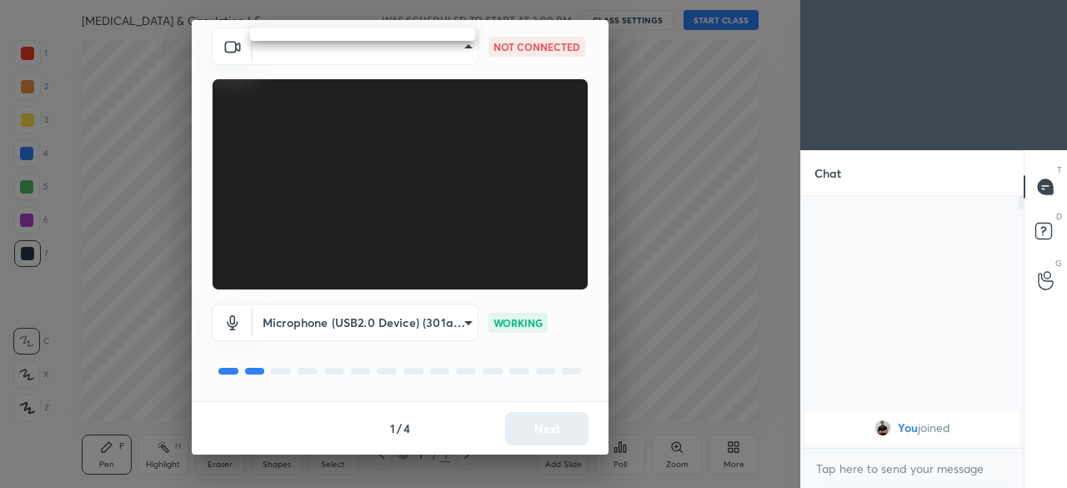
click at [459, 46] on div at bounding box center [533, 244] width 1067 height 488
click at [464, 44] on body "1 2 3 4 5 6 7 C X Z C X Z E E Erase all H H Body Fluids & Circulation L5 WAS SC…" at bounding box center [533, 244] width 1067 height 488
click at [461, 48] on div at bounding box center [533, 244] width 1067 height 488
click at [464, 45] on body "1 2 3 4 5 6 7 C X Z C X Z E E Erase all H H Body Fluids & Circulation L5 WAS SC…" at bounding box center [533, 244] width 1067 height 488
click at [459, 53] on div at bounding box center [533, 244] width 1067 height 488
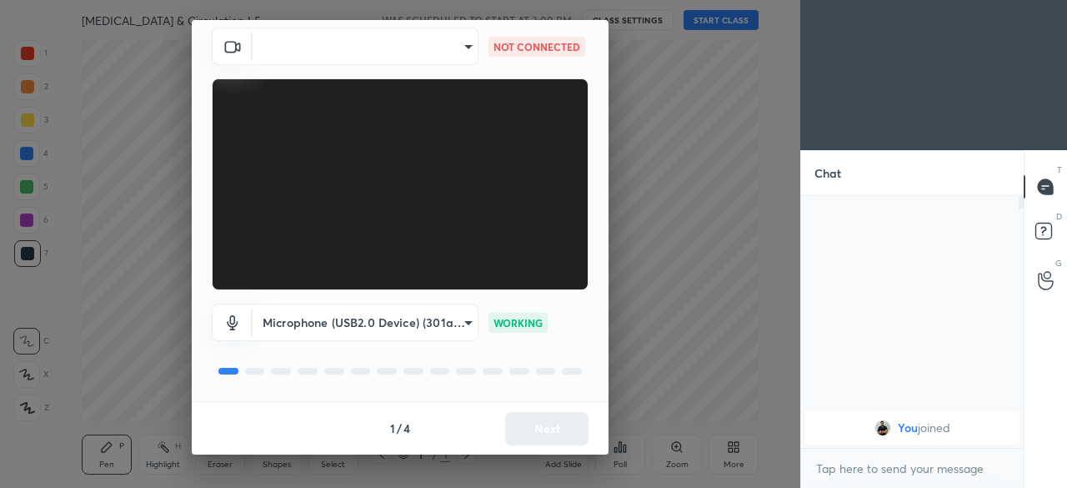
click at [461, 50] on body "1 2 3 4 5 6 7 C X Z C X Z E E Erase all H H Body Fluids & Circulation L5 WAS SC…" at bounding box center [533, 244] width 1067 height 488
click at [461, 49] on div at bounding box center [533, 244] width 1067 height 488
click at [465, 53] on body "1 2 3 4 5 6 7 C X Z C X Z E E Erase all H H Body Fluids & Circulation L5 WAS SC…" at bounding box center [533, 244] width 1067 height 488
click at [465, 53] on div at bounding box center [533, 244] width 1067 height 488
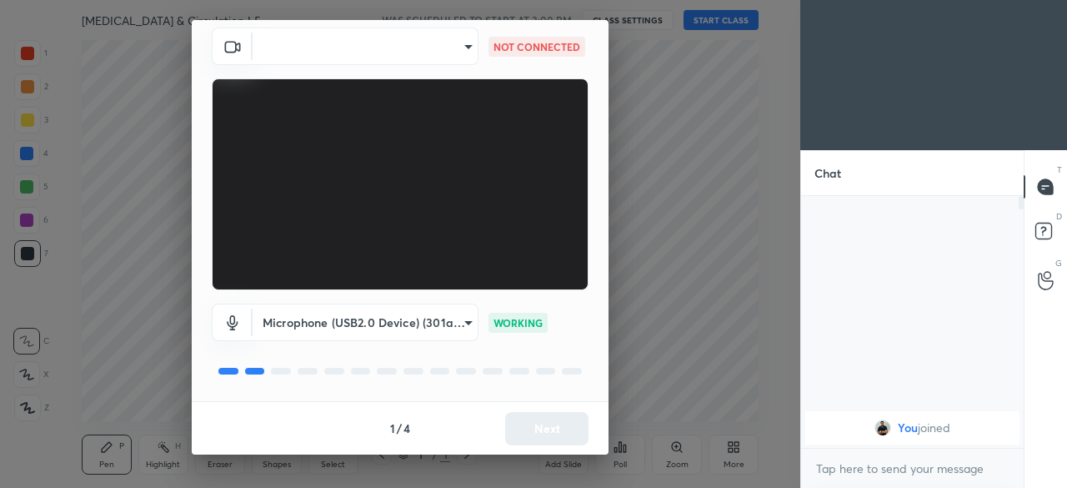
click at [466, 51] on div at bounding box center [533, 244] width 1067 height 488
click at [469, 49] on body "1 2 3 4 5 6 7 C X Z C X Z E E Erase all H H Body Fluids & Circulation L5 WAS SC…" at bounding box center [533, 244] width 1067 height 488
click at [474, 53] on div at bounding box center [533, 244] width 1067 height 488
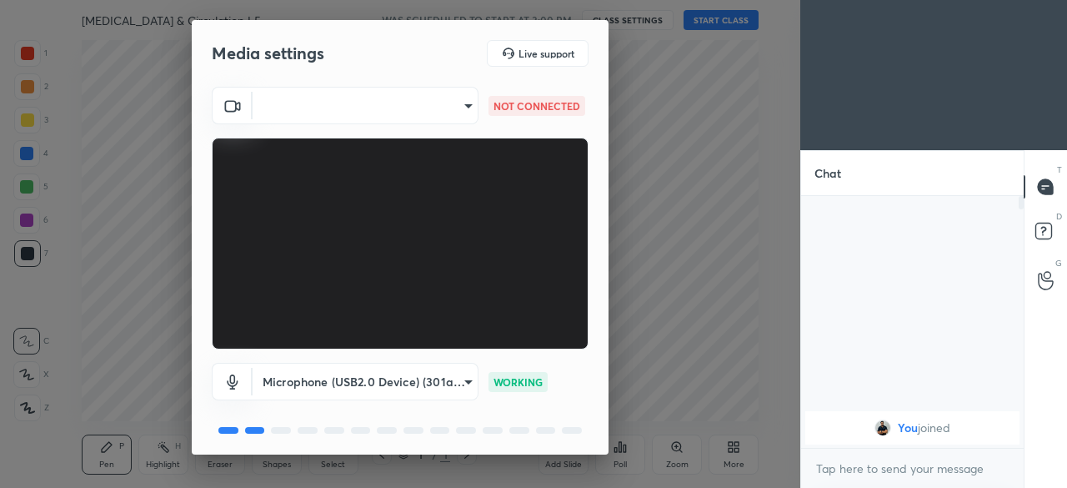
click at [463, 113] on body "1 2 3 4 5 6 7 C X Z C X Z E E Erase all H H Body Fluids & Circulation L5 WAS SC…" at bounding box center [533, 244] width 1067 height 488
click at [443, 104] on div at bounding box center [533, 244] width 1067 height 488
click at [430, 93] on body "1 2 3 4 5 6 7 C X Z C X Z E E Erase all H H Body Fluids & Circulation L5 WAS SC…" at bounding box center [533, 244] width 1067 height 488
click at [464, 115] on div at bounding box center [533, 244] width 1067 height 488
click at [444, 92] on body "1 2 3 4 5 6 7 C X Z C X Z E E Erase all H H Body Fluids & Circulation L5 WAS SC…" at bounding box center [533, 244] width 1067 height 488
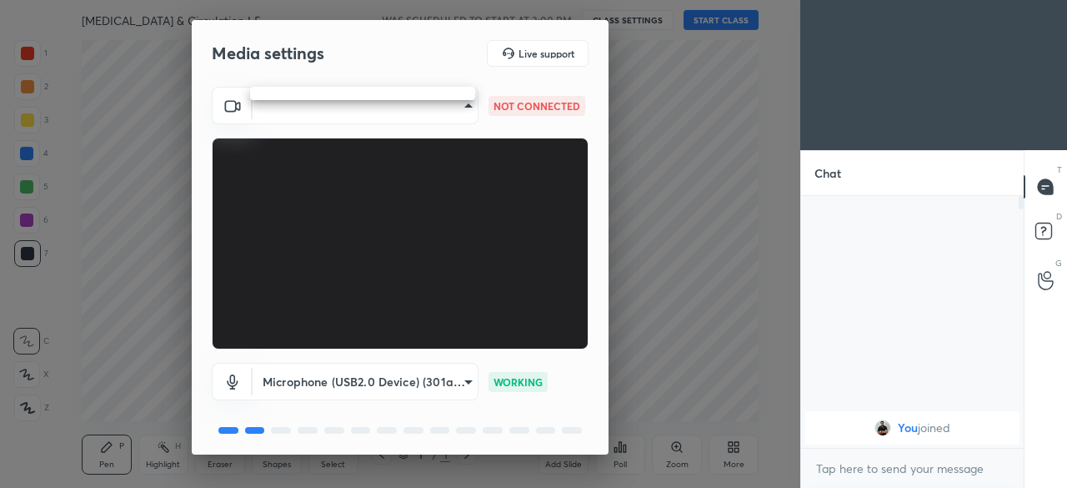
click at [443, 93] on ul at bounding box center [362, 93] width 225 height 13
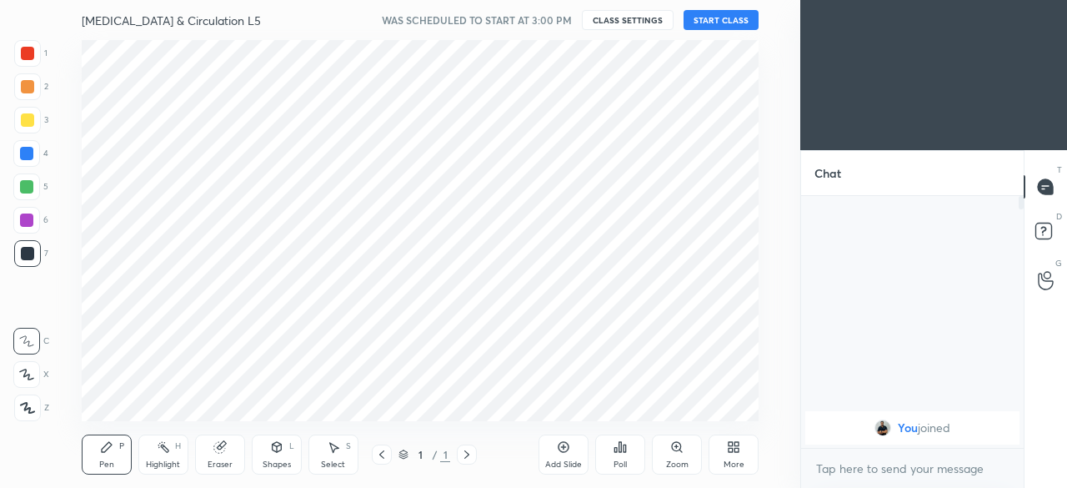
scroll to position [83007, 82654]
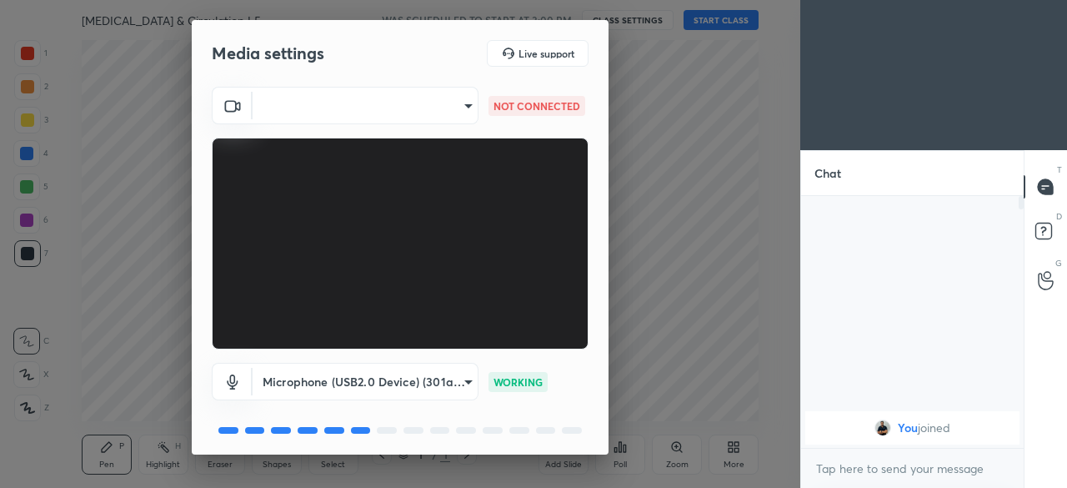
click at [467, 105] on body "1 2 3 4 5 6 7 C X Z C X Z E E Erase all H H [MEDICAL_DATA] & Circulation L5 WAS…" at bounding box center [533, 244] width 1067 height 488
click at [465, 109] on div at bounding box center [533, 244] width 1067 height 488
click at [462, 104] on body "1 2 3 4 5 6 7 C X Z C X Z E E Erase all H H [MEDICAL_DATA] & Circulation L5 WAS…" at bounding box center [533, 244] width 1067 height 488
click at [466, 111] on div at bounding box center [533, 244] width 1067 height 488
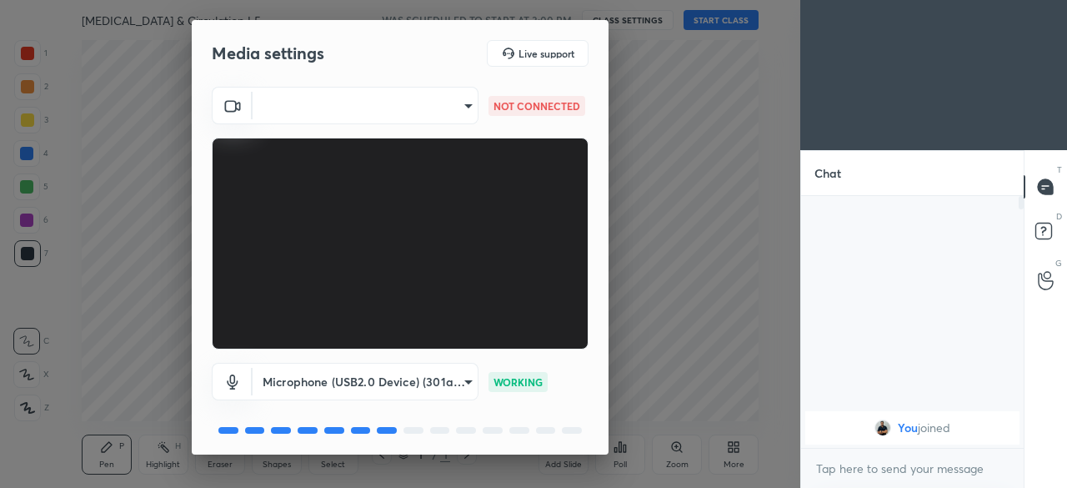
click at [464, 109] on body "1 2 3 4 5 6 7 C X Z C X Z E E Erase all H H [MEDICAL_DATA] & Circulation L5 WAS…" at bounding box center [533, 244] width 1067 height 488
click at [468, 109] on div at bounding box center [533, 244] width 1067 height 488
click at [462, 110] on body "1 2 3 4 5 6 7 C X Z C X Z E E Erase all H H [MEDICAL_DATA] & Circulation L5 WAS…" at bounding box center [533, 244] width 1067 height 488
